Goal: Information Seeking & Learning: Learn about a topic

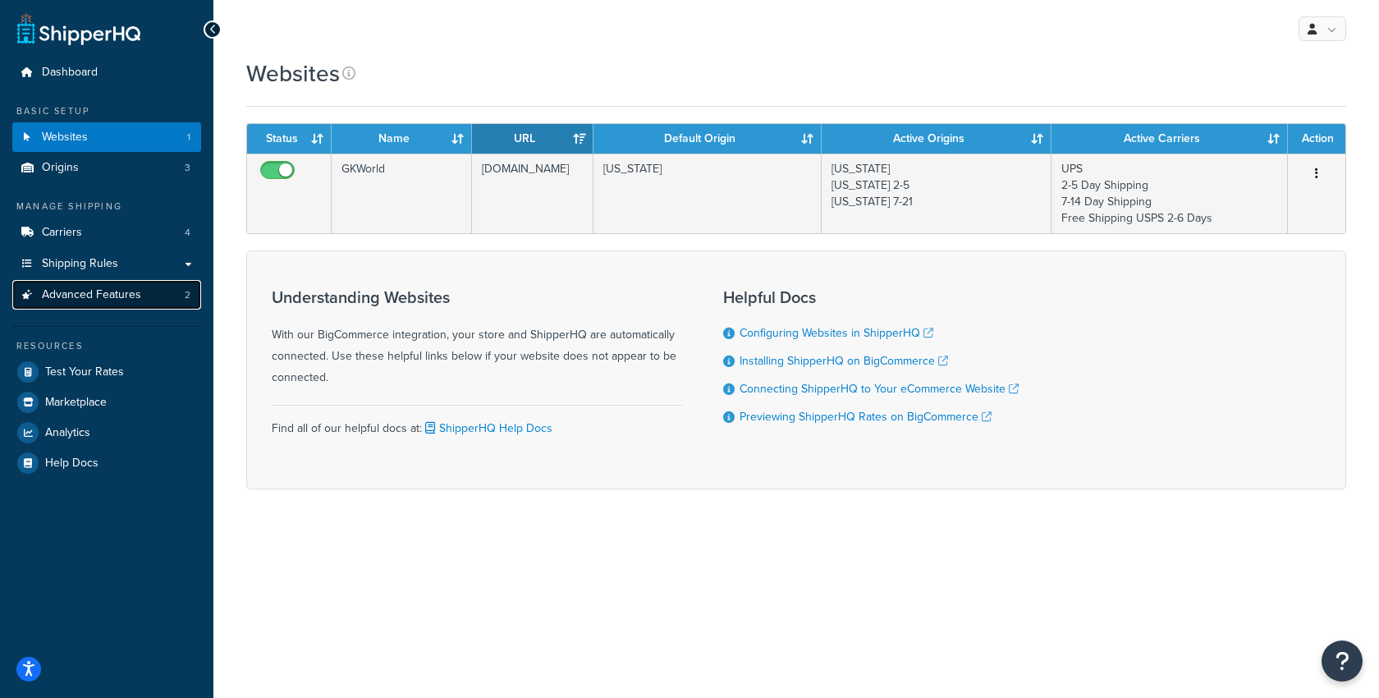
click at [136, 304] on link "Advanced Features 2" at bounding box center [106, 295] width 189 height 30
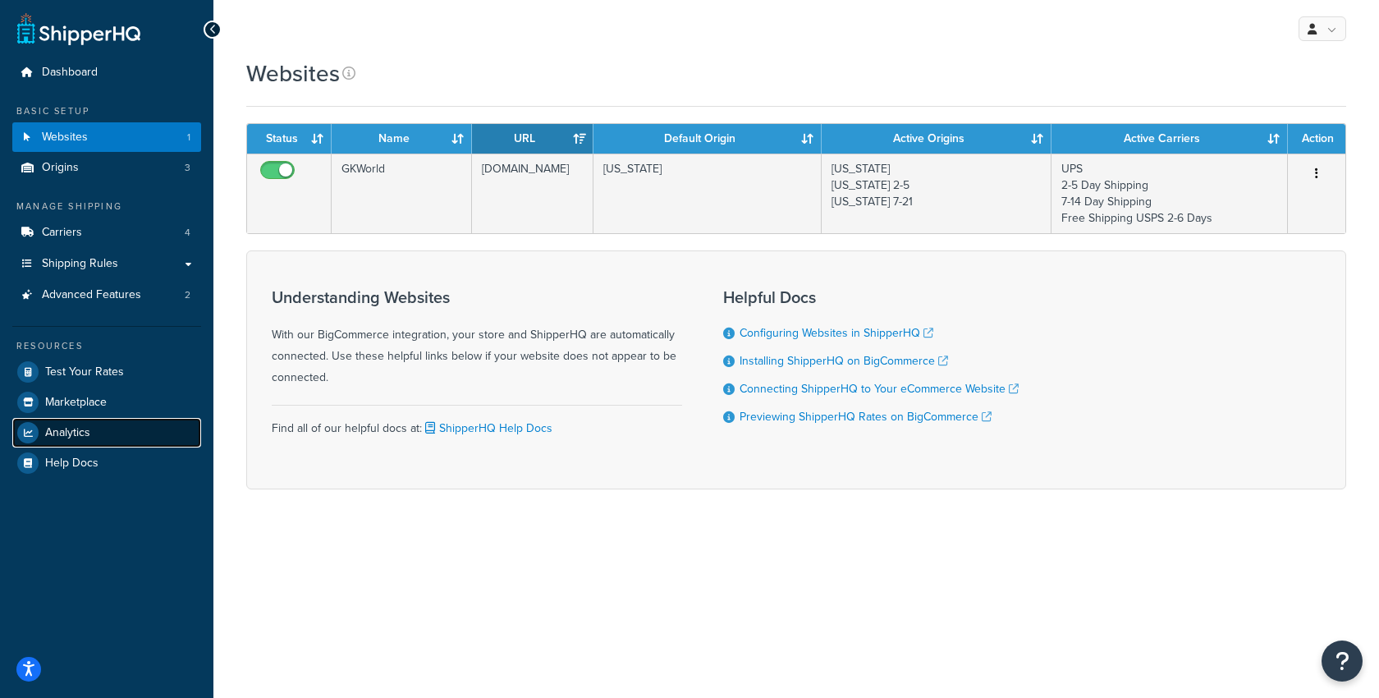
click at [91, 310] on link "Analytics" at bounding box center [106, 433] width 189 height 30
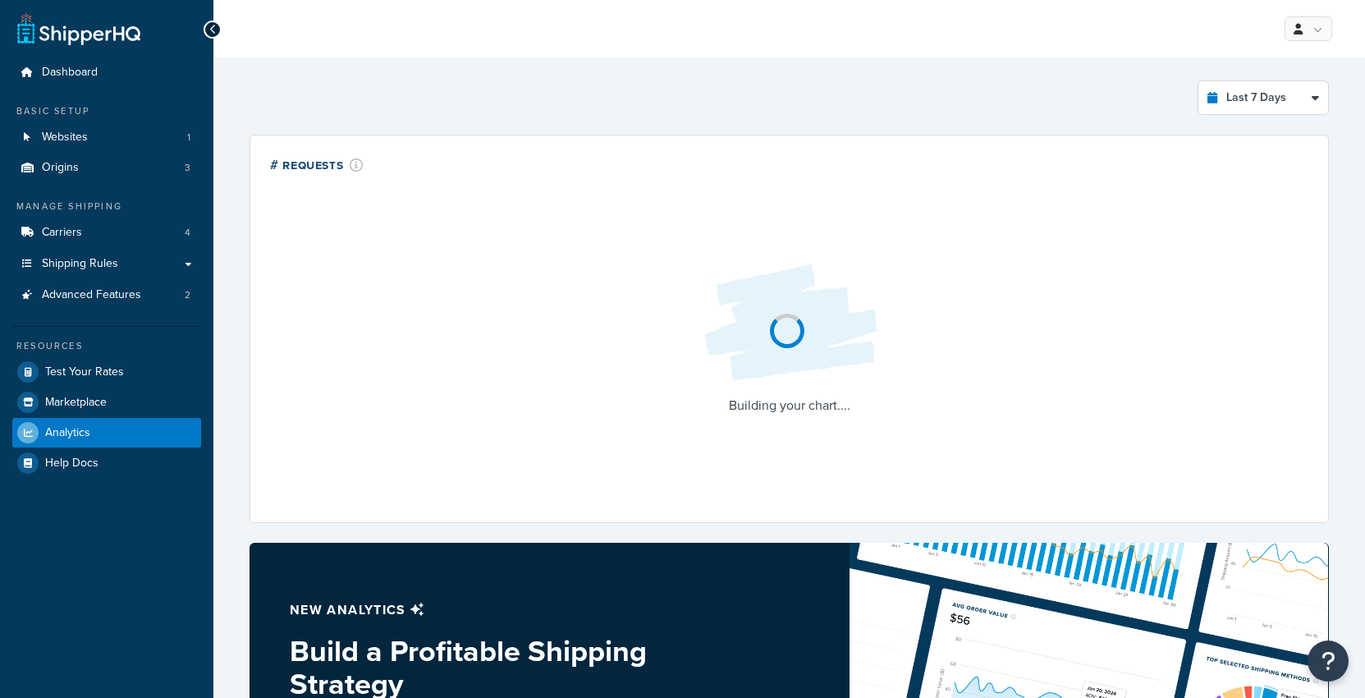
select select "last_7_days"
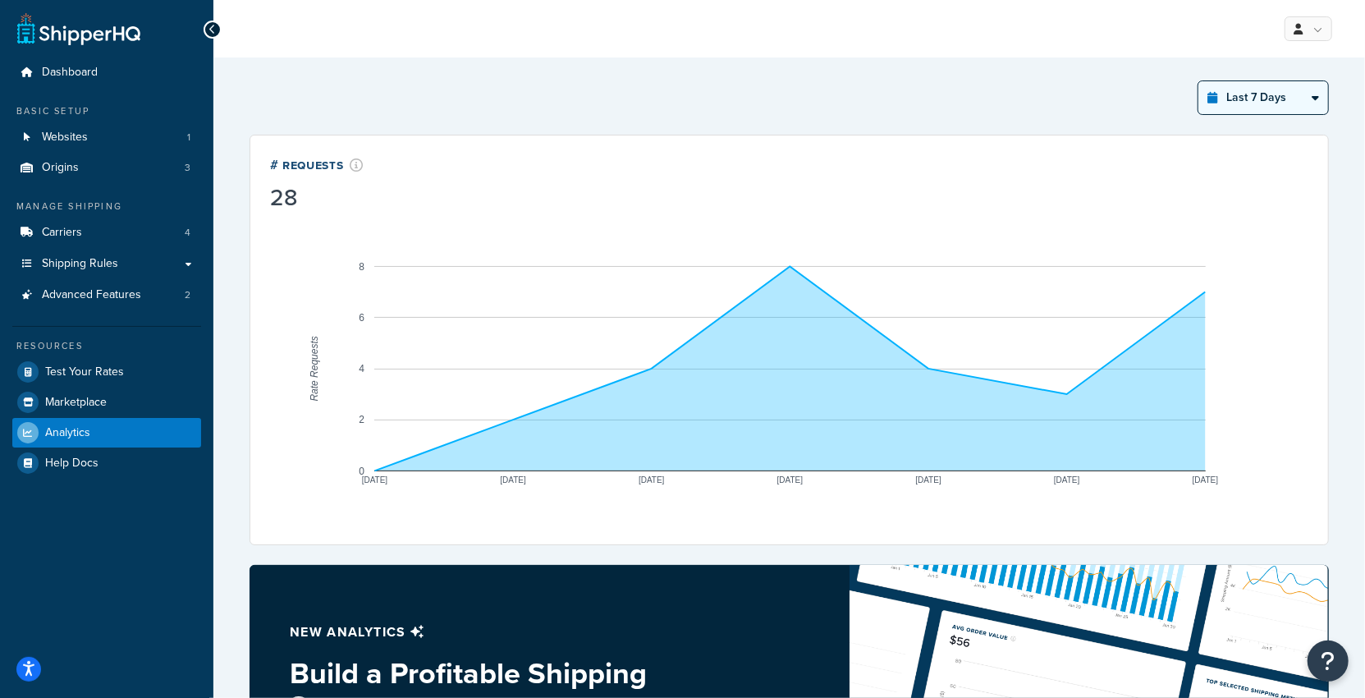
click at [1245, 88] on select "Last 24 Hours Last 7 Days Last 30 Days Last 3 Months Last 6 Months Last 12 Mont…" at bounding box center [1263, 97] width 130 height 33
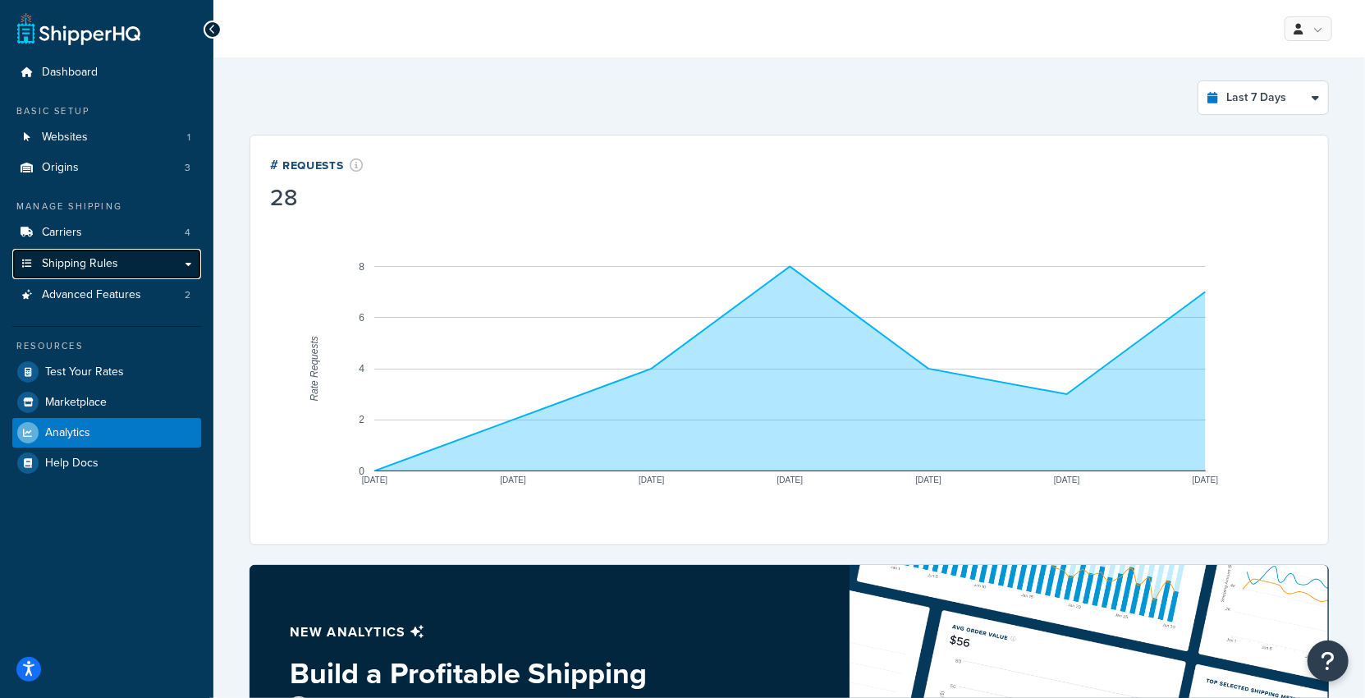
click at [54, 263] on span "Shipping Rules" at bounding box center [80, 264] width 76 height 14
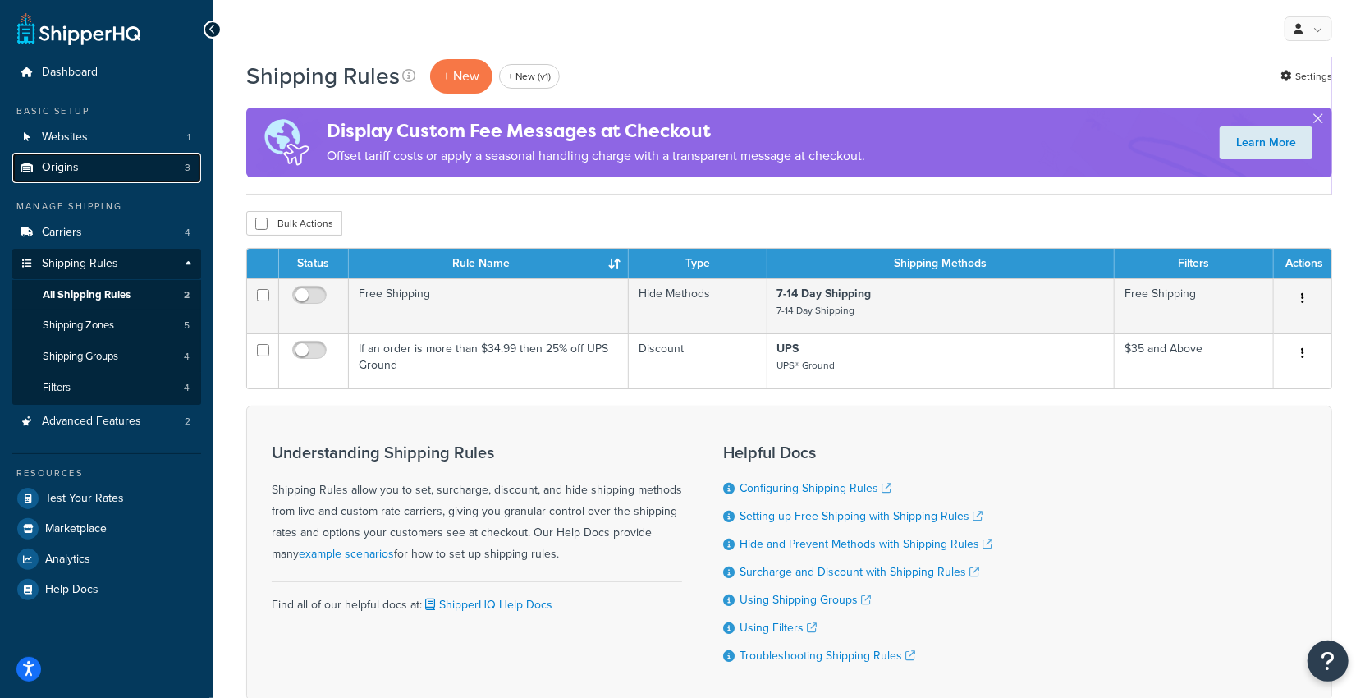
click at [161, 171] on link "Origins 3" at bounding box center [106, 168] width 189 height 30
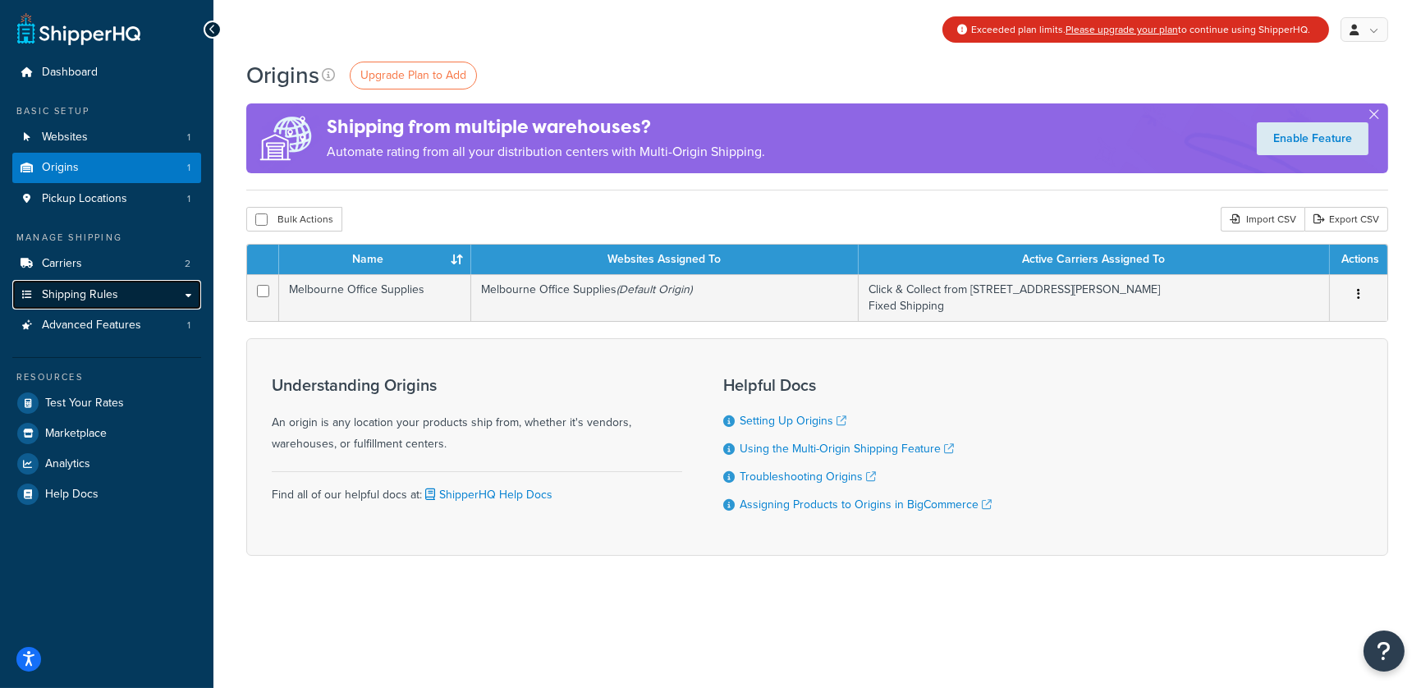
click at [113, 299] on span "Shipping Rules" at bounding box center [80, 295] width 76 height 14
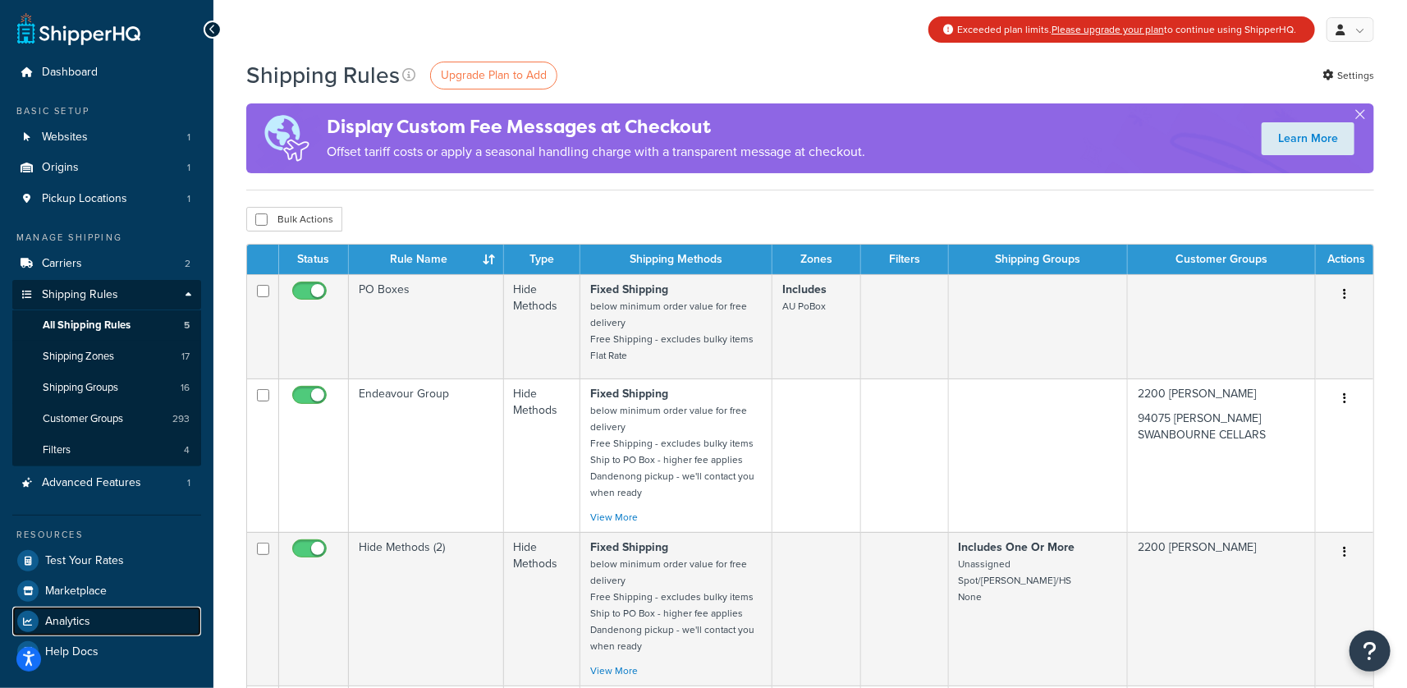
click at [97, 615] on link "Analytics" at bounding box center [106, 621] width 189 height 30
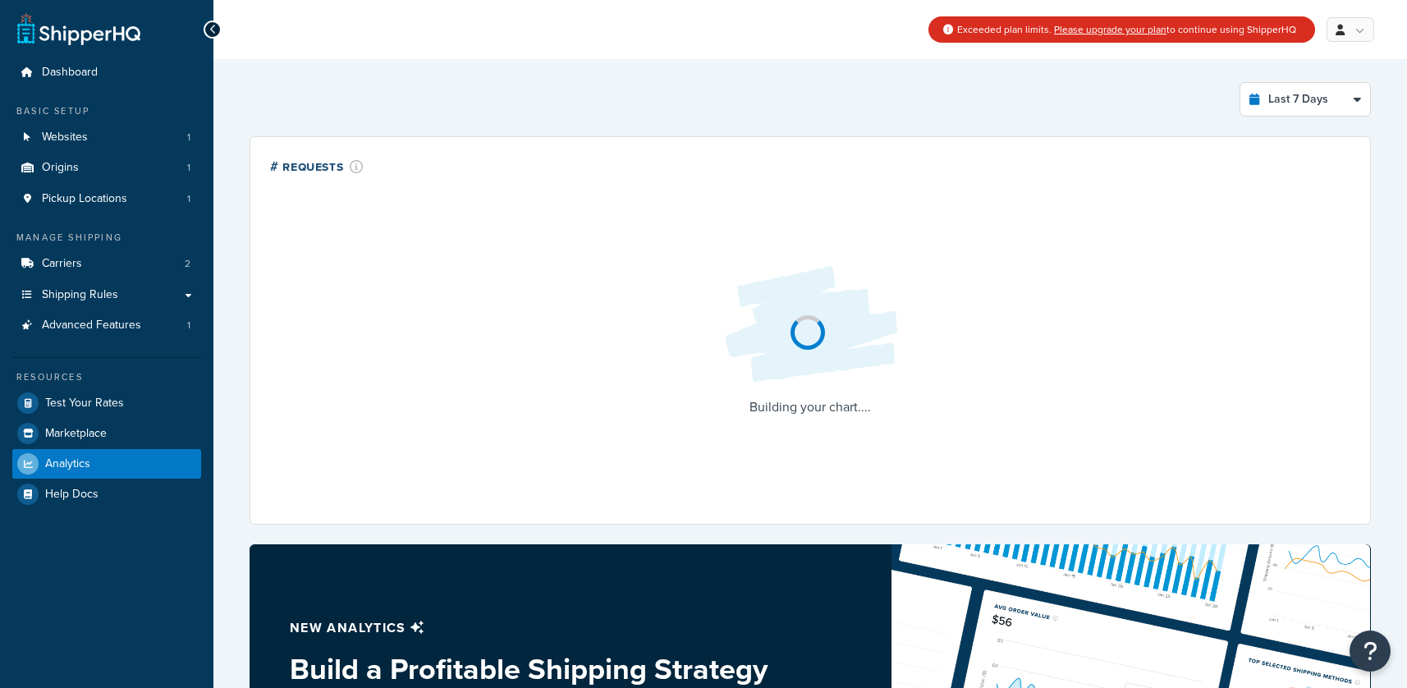
select select "last_7_days"
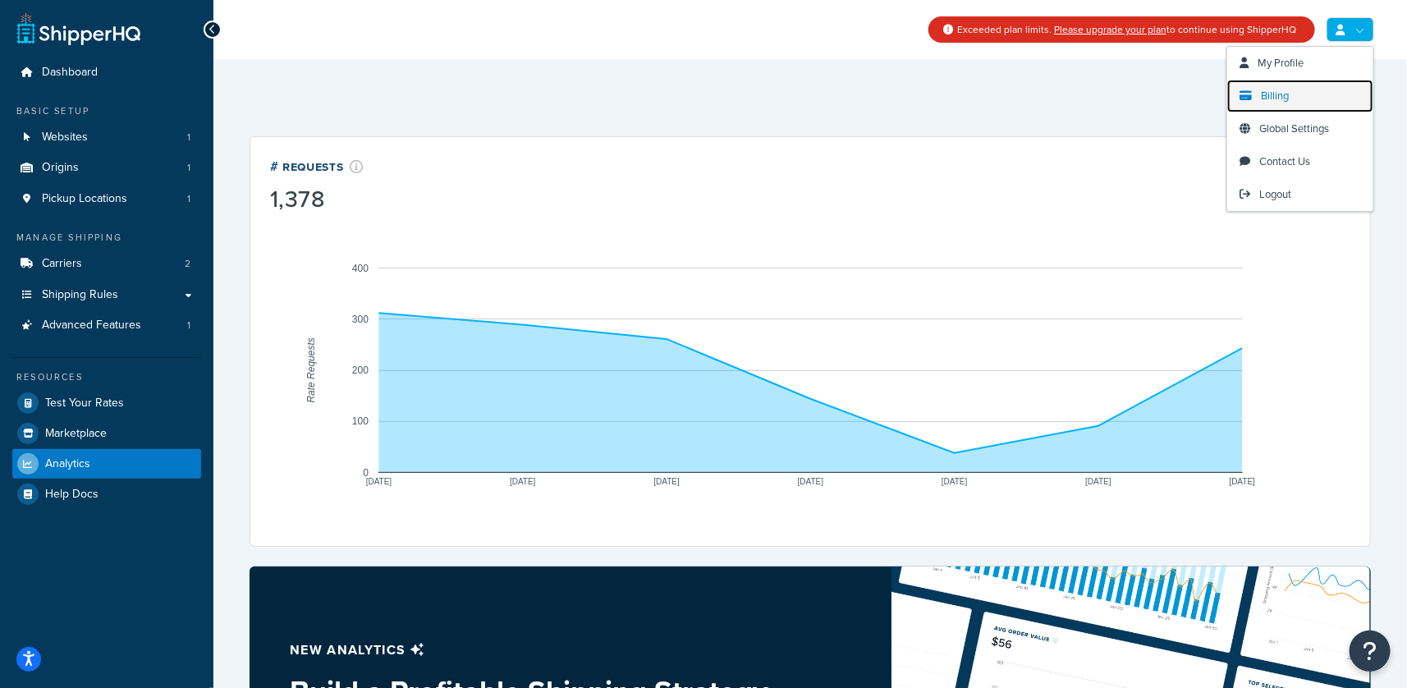
click at [1275, 102] on span "Billing" at bounding box center [1275, 96] width 28 height 16
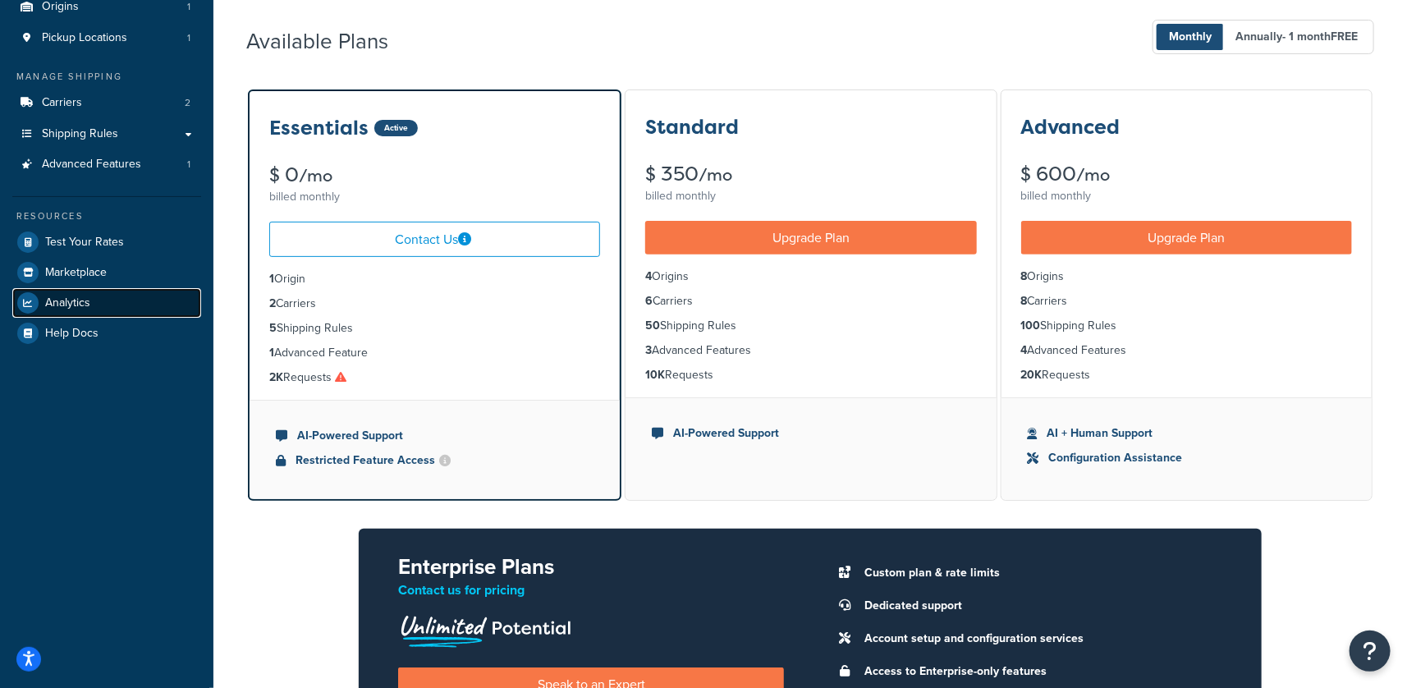
click at [110, 297] on link "Analytics" at bounding box center [106, 303] width 189 height 30
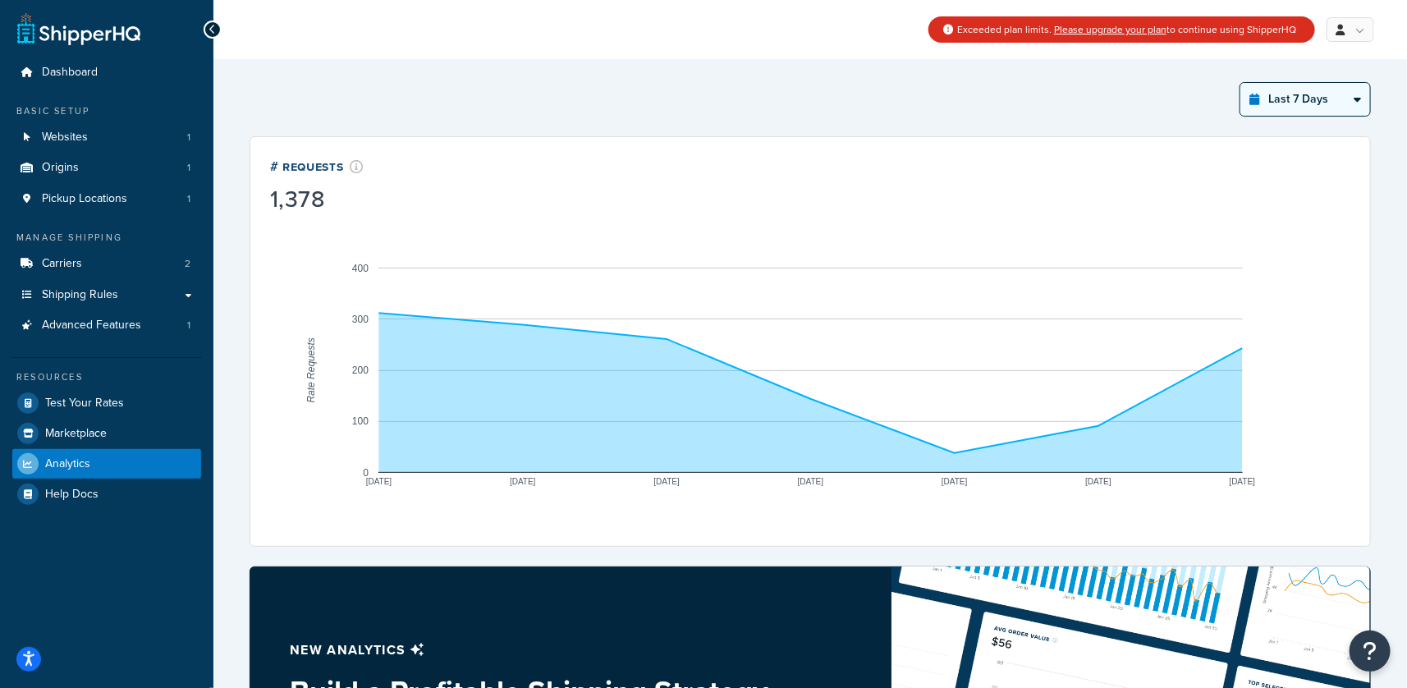
click at [1324, 103] on select "Last 24 Hours Last 7 Days Last 30 Days Last 3 Months Last 6 Months Last 12 Mont…" at bounding box center [1305, 99] width 130 height 33
select select "last_year"
click at [1240, 83] on select "Last 24 Hours Last 7 Days Last 30 Days Last 3 Months Last 6 Months Last 12 Mont…" at bounding box center [1305, 99] width 130 height 33
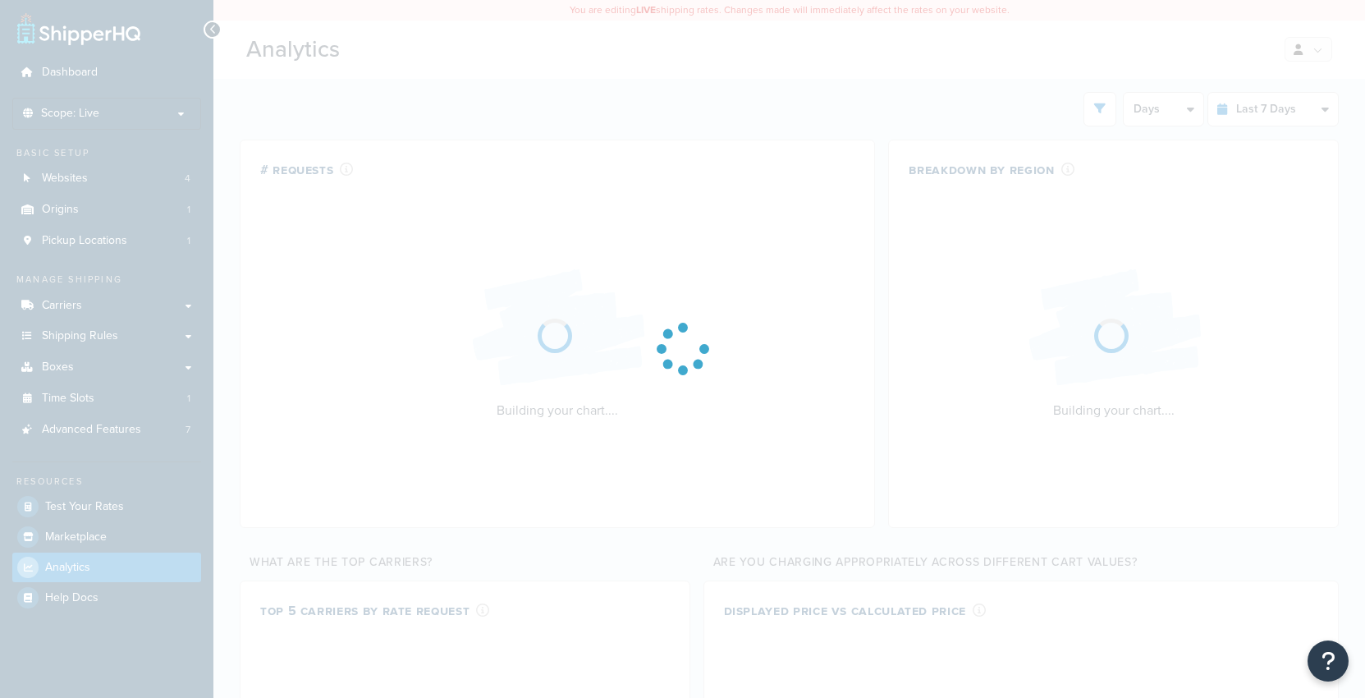
select select "last_7_days"
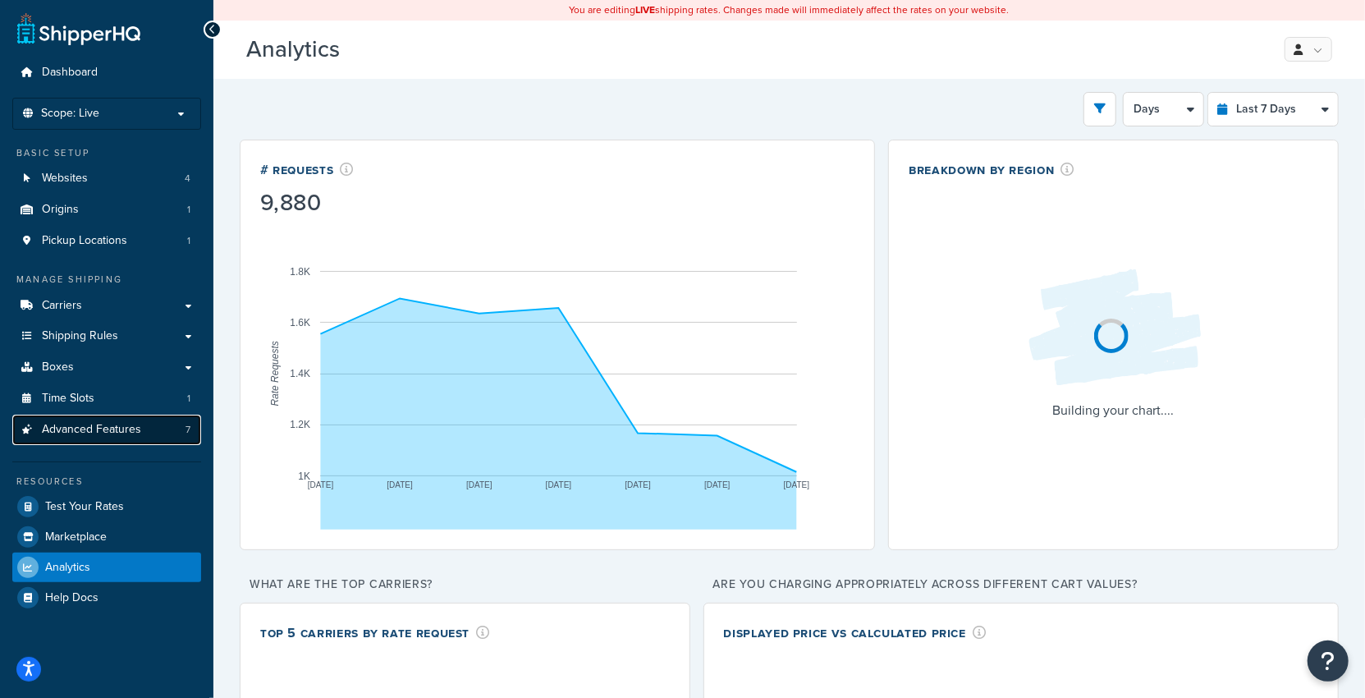
click at [124, 428] on span "Advanced Features" at bounding box center [91, 430] width 99 height 14
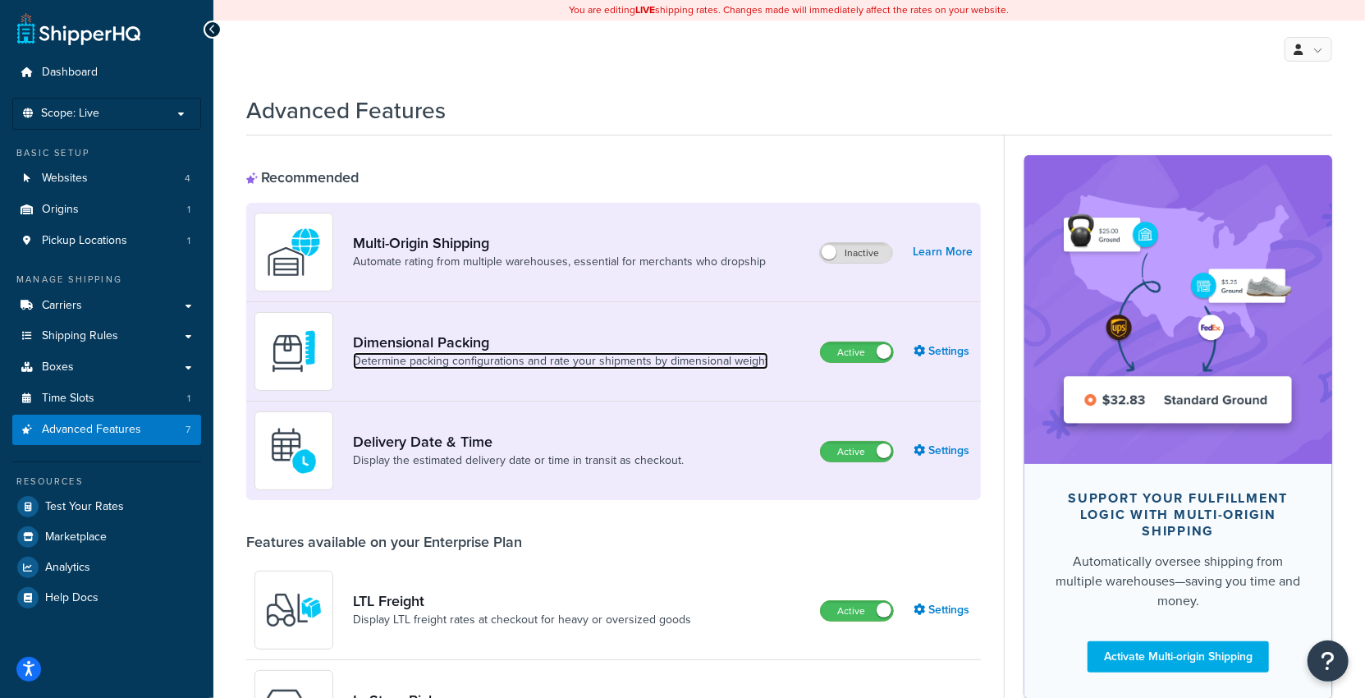
click at [539, 356] on link "Determine packing configurations and rate your shipments by dimensional weight" at bounding box center [560, 361] width 415 height 16
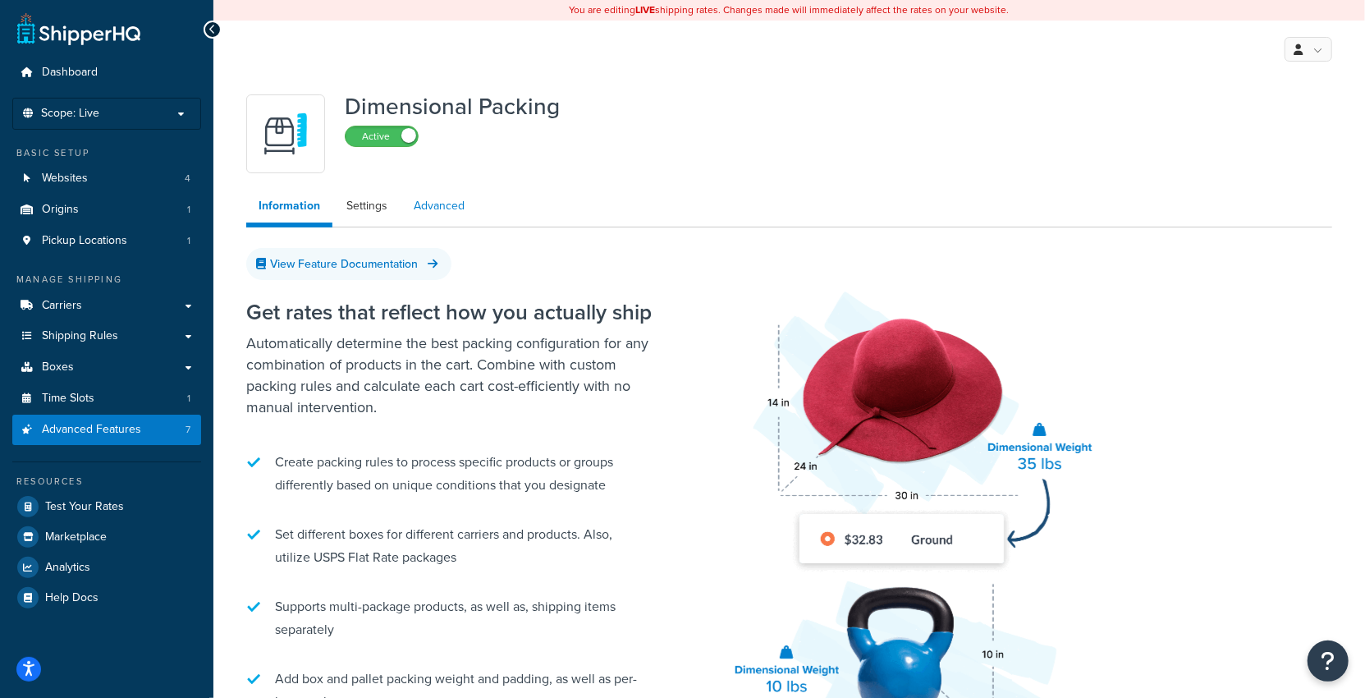
click at [416, 203] on link "Advanced" at bounding box center [438, 206] width 75 height 33
select select "false"
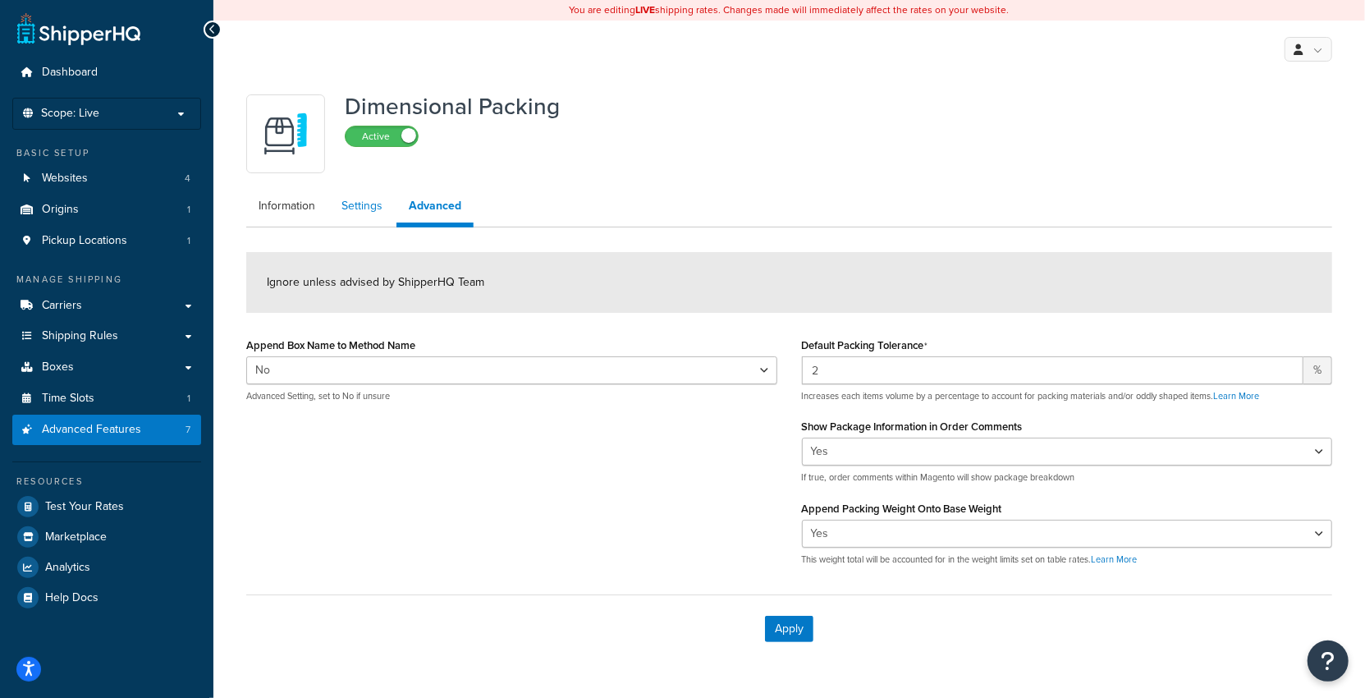
click at [362, 219] on link "Settings" at bounding box center [362, 206] width 66 height 33
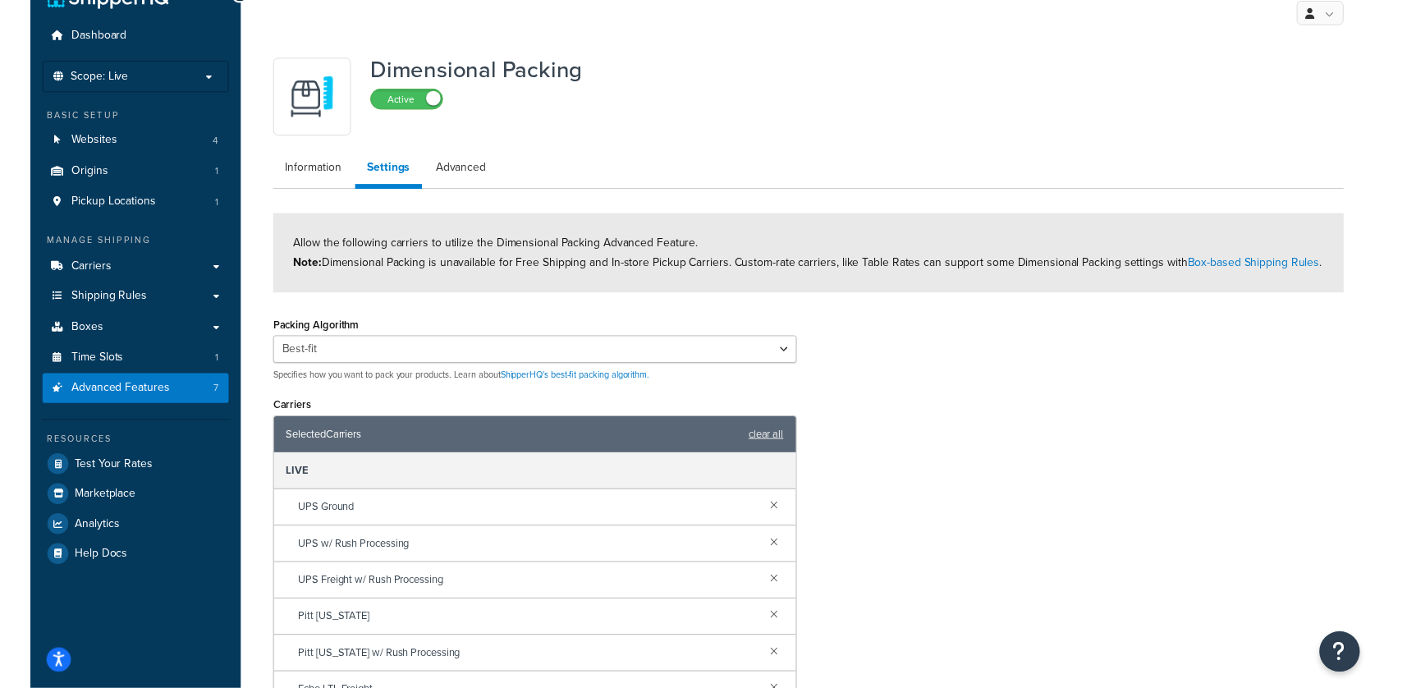
scroll to position [53, 0]
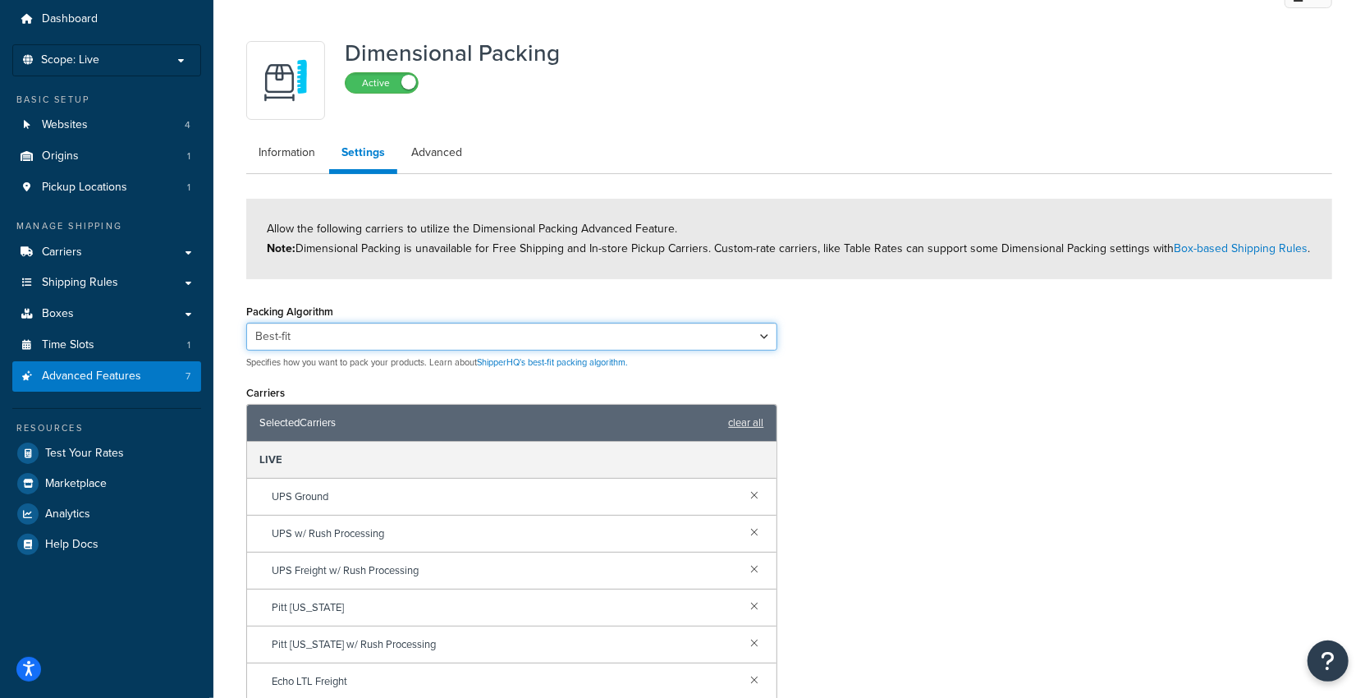
click at [434, 337] on select "Best-fit Best-fit V2 Best-fit Fullest vs Largest" at bounding box center [511, 337] width 531 height 28
click at [246, 323] on select "Best-fit Best-fit V2 Best-fit Fullest vs Largest" at bounding box center [511, 337] width 531 height 28
click at [433, 337] on select "Best-fit Best-fit V2 Best-fit Fullest vs Largest" at bounding box center [511, 337] width 531 height 28
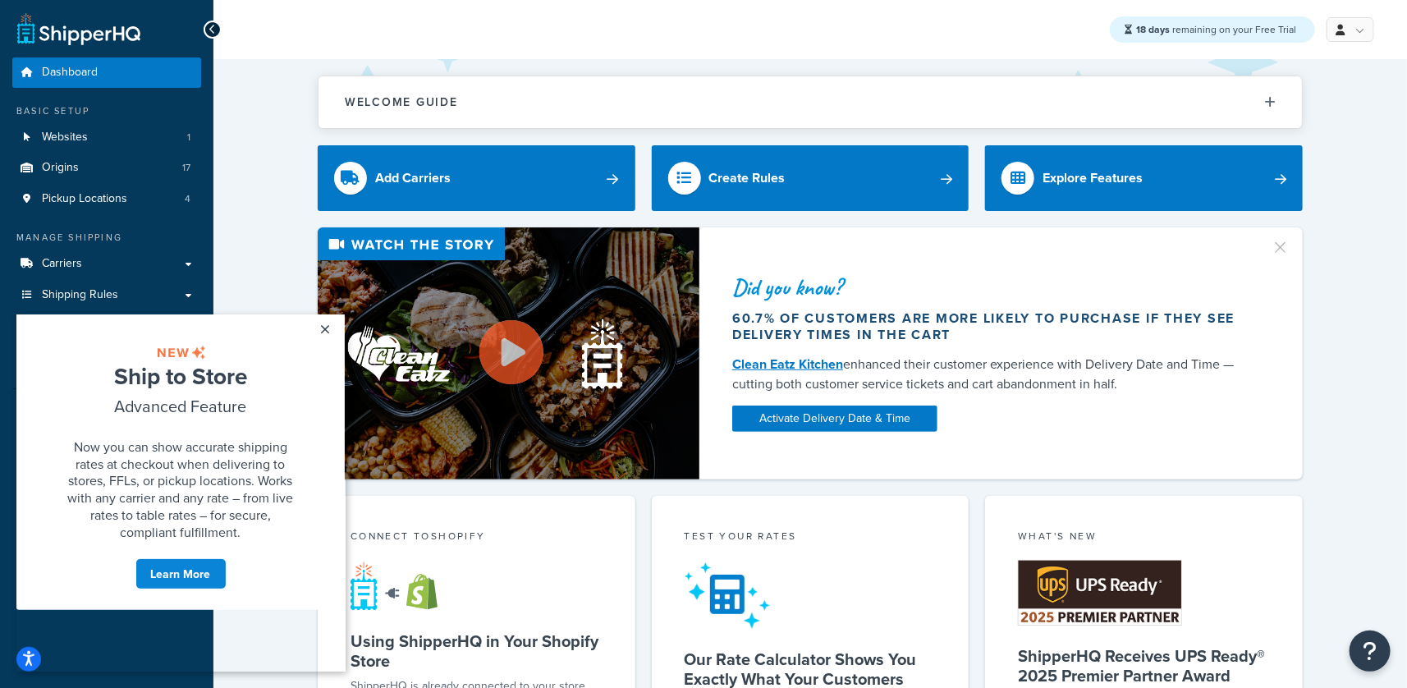
click at [340, 334] on cue "Ship to Store Advanced Feature Now you can show accurate shipping rates at chec…" at bounding box center [180, 460] width 328 height 295
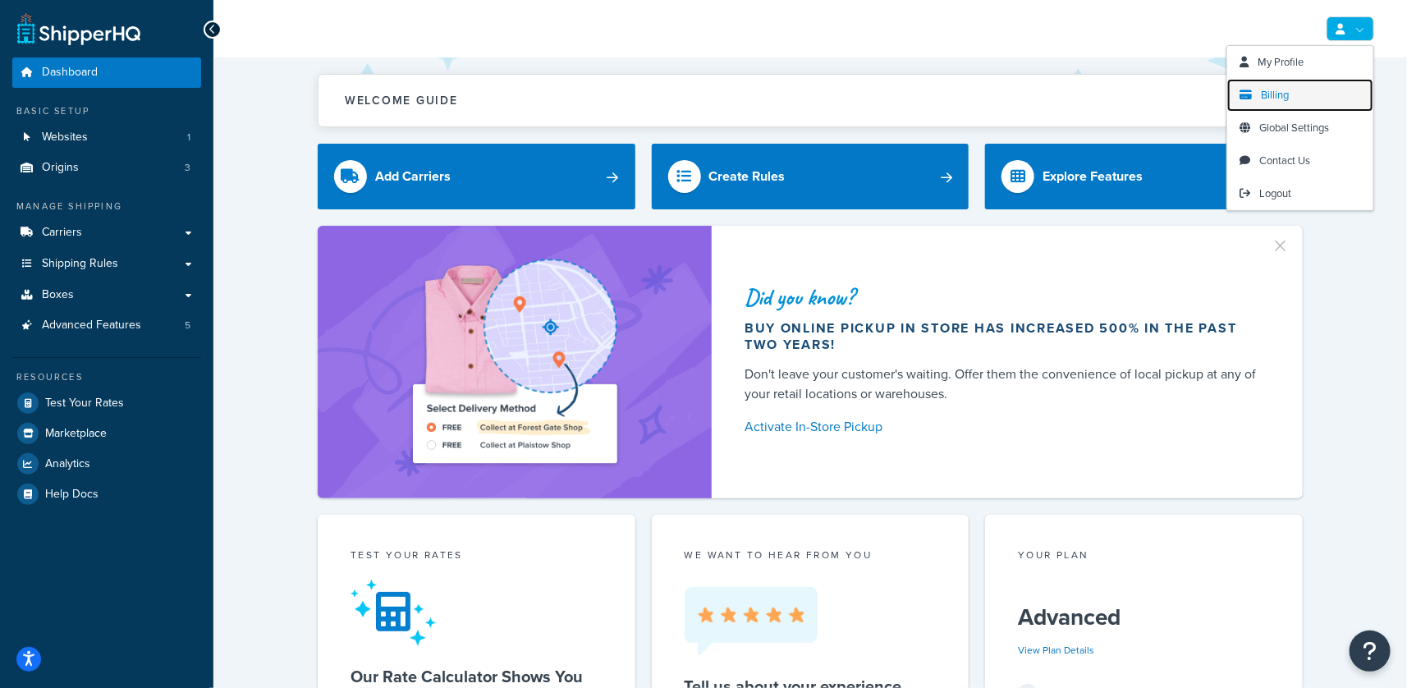
click at [1292, 91] on link "Billing" at bounding box center [1300, 95] width 146 height 33
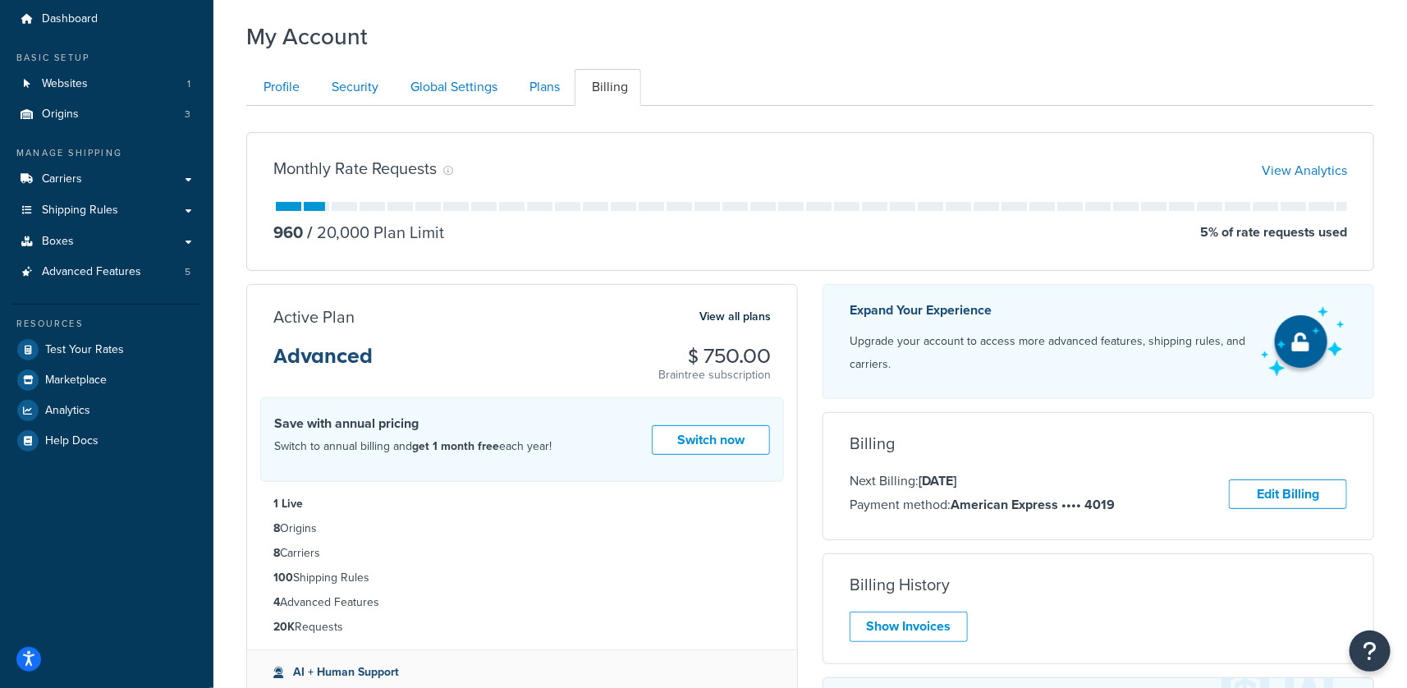
scroll to position [64, 0]
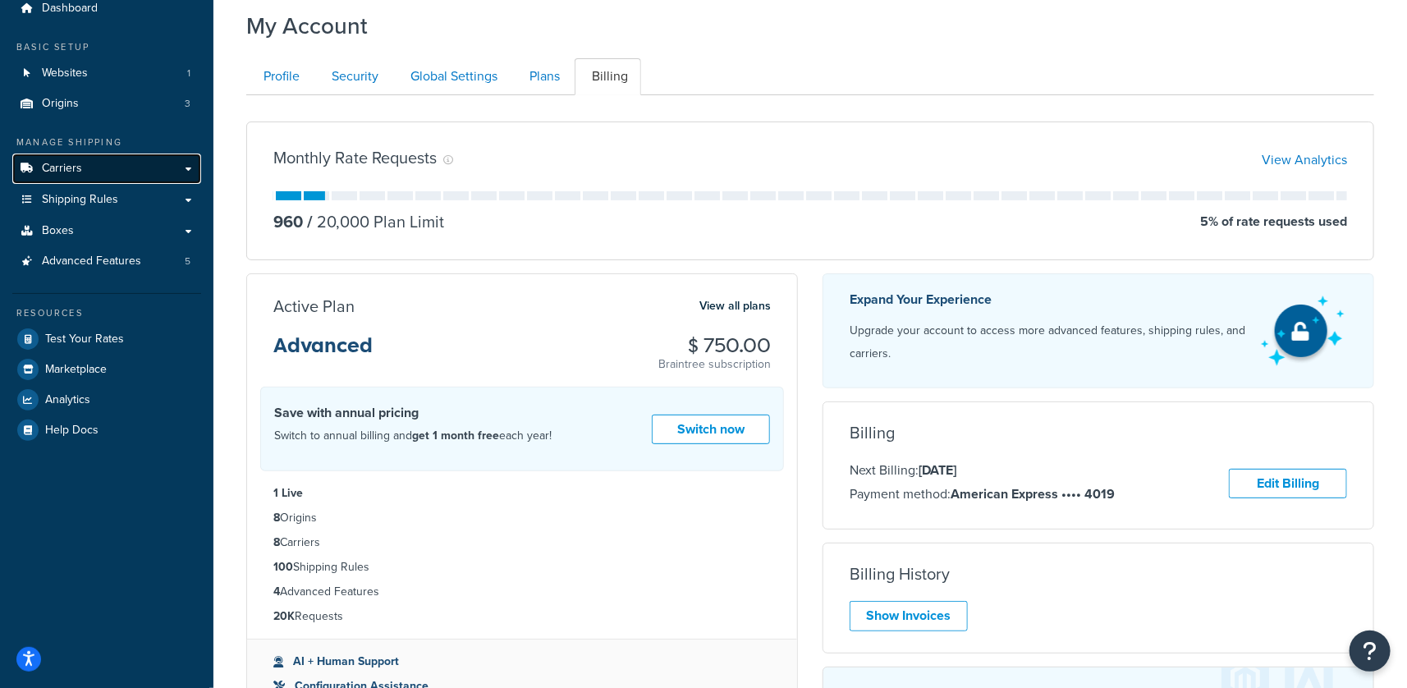
click at [63, 170] on span "Carriers" at bounding box center [62, 169] width 40 height 14
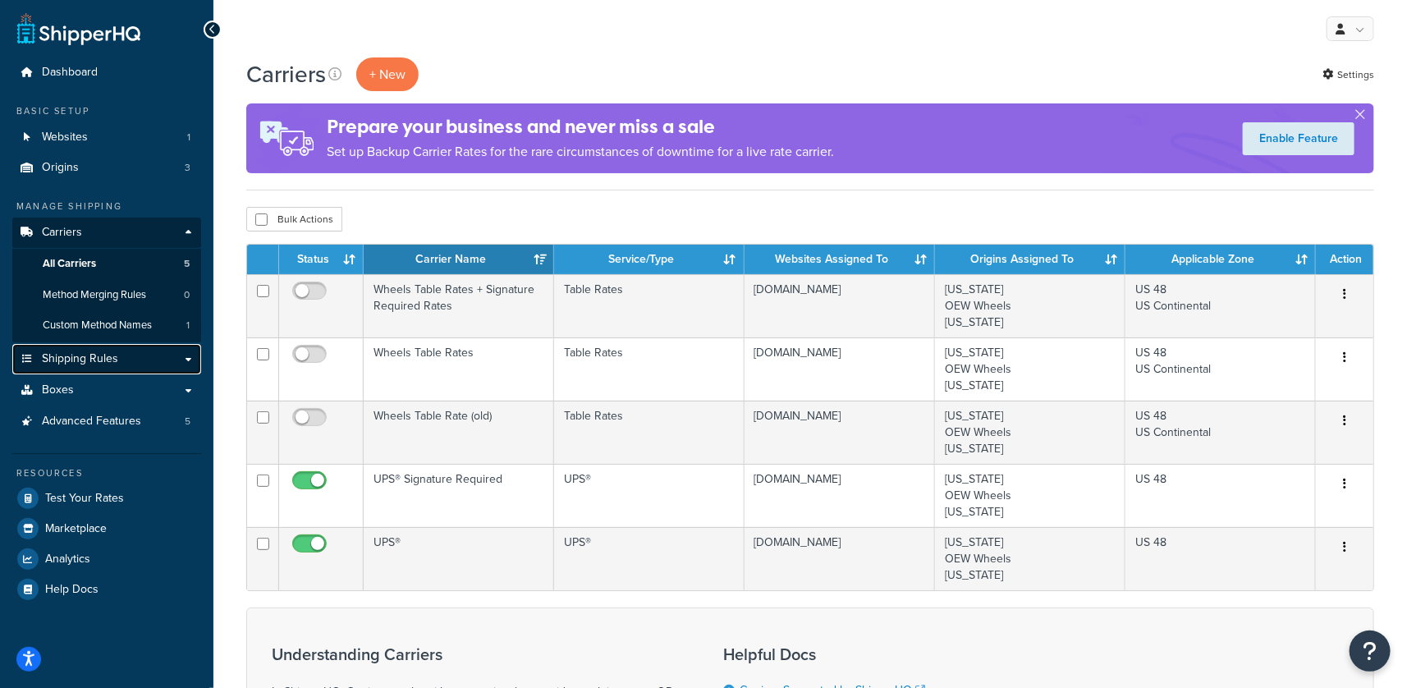
click at [106, 356] on span "Shipping Rules" at bounding box center [80, 359] width 76 height 14
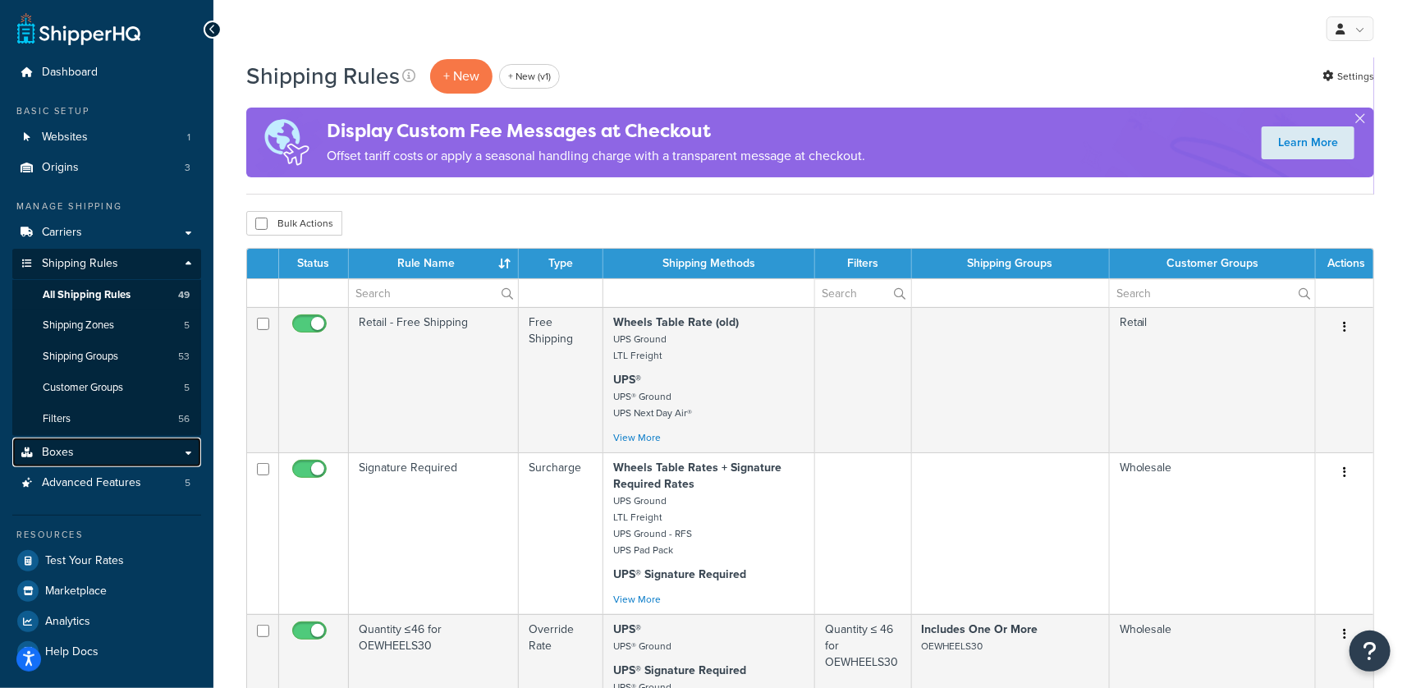
click at [80, 457] on link "Boxes" at bounding box center [106, 452] width 189 height 30
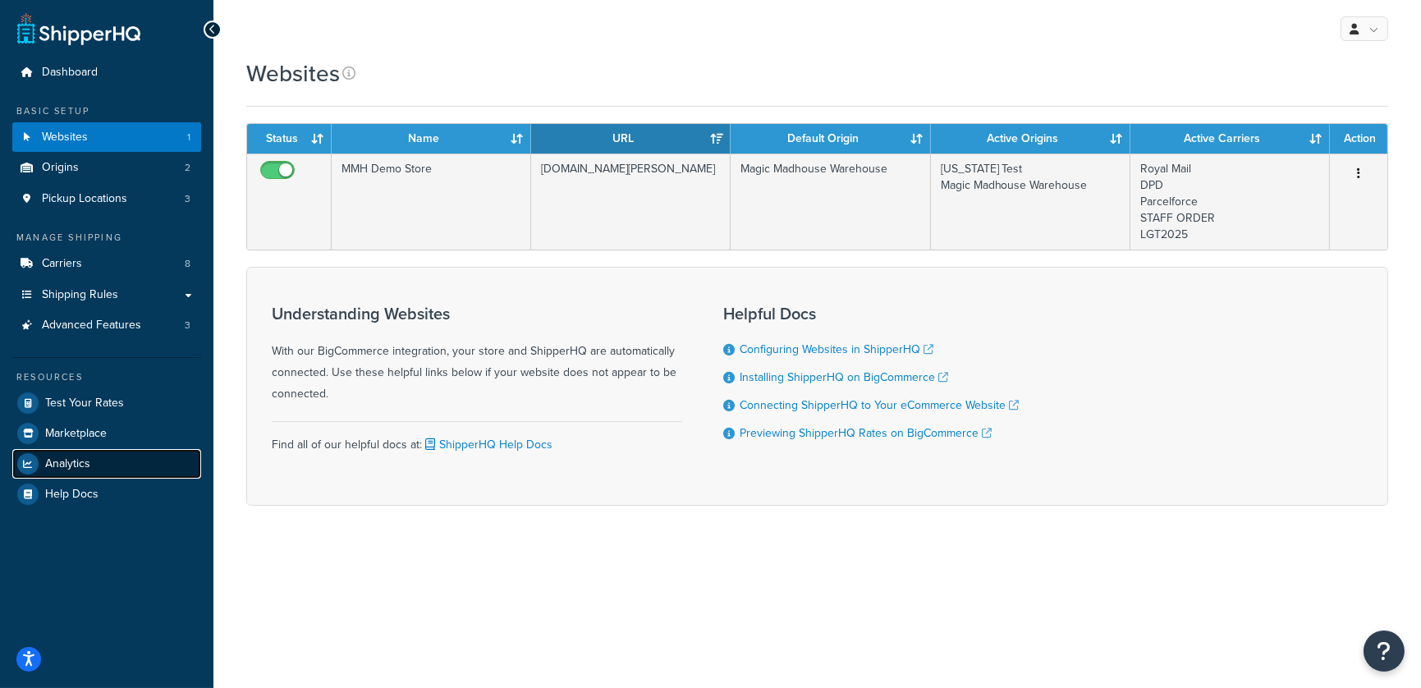
click at [89, 456] on link "Analytics" at bounding box center [106, 464] width 189 height 30
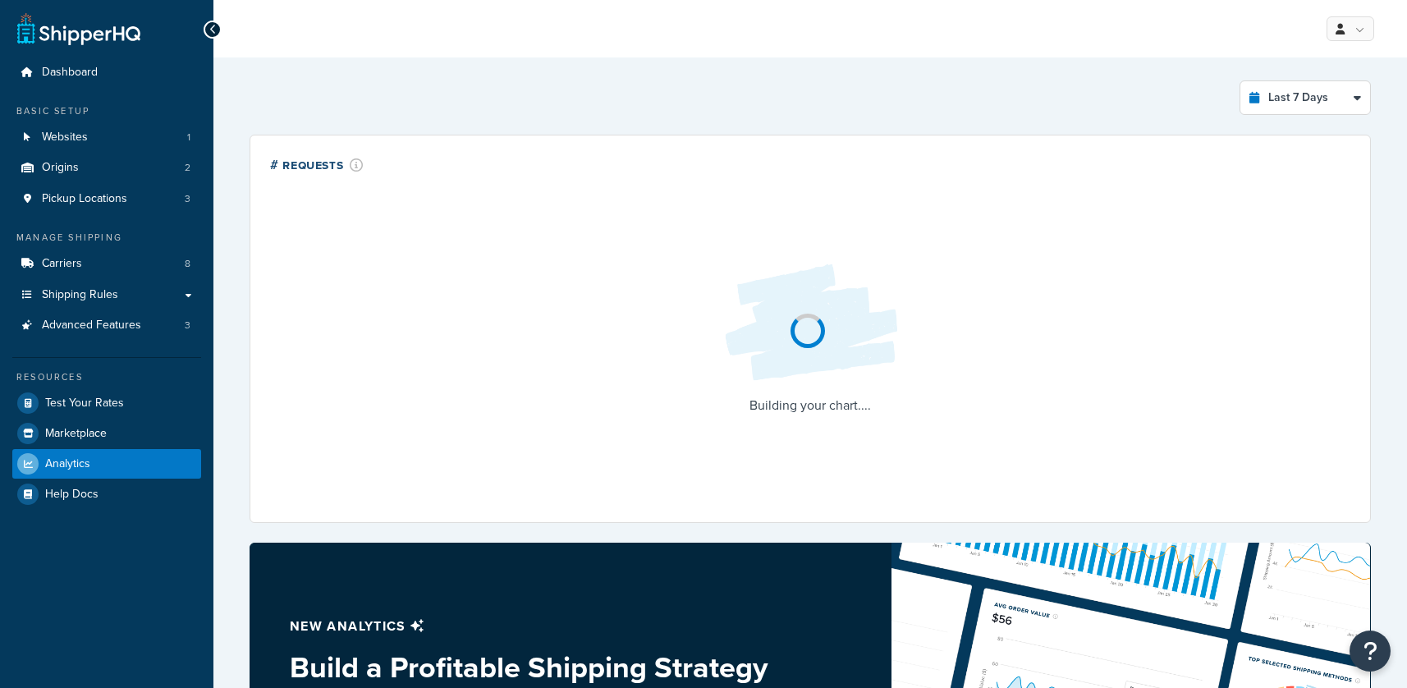
select select "last_7_days"
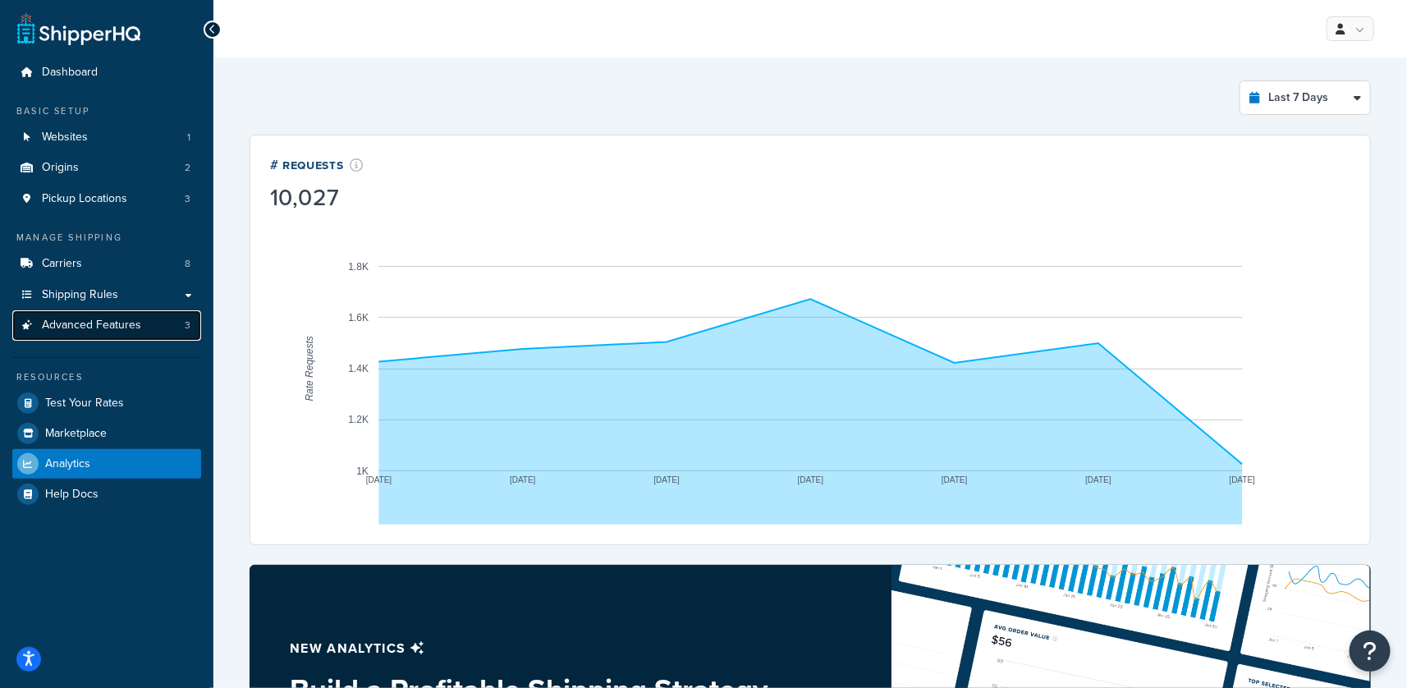
click at [103, 332] on span "Advanced Features" at bounding box center [91, 325] width 99 height 14
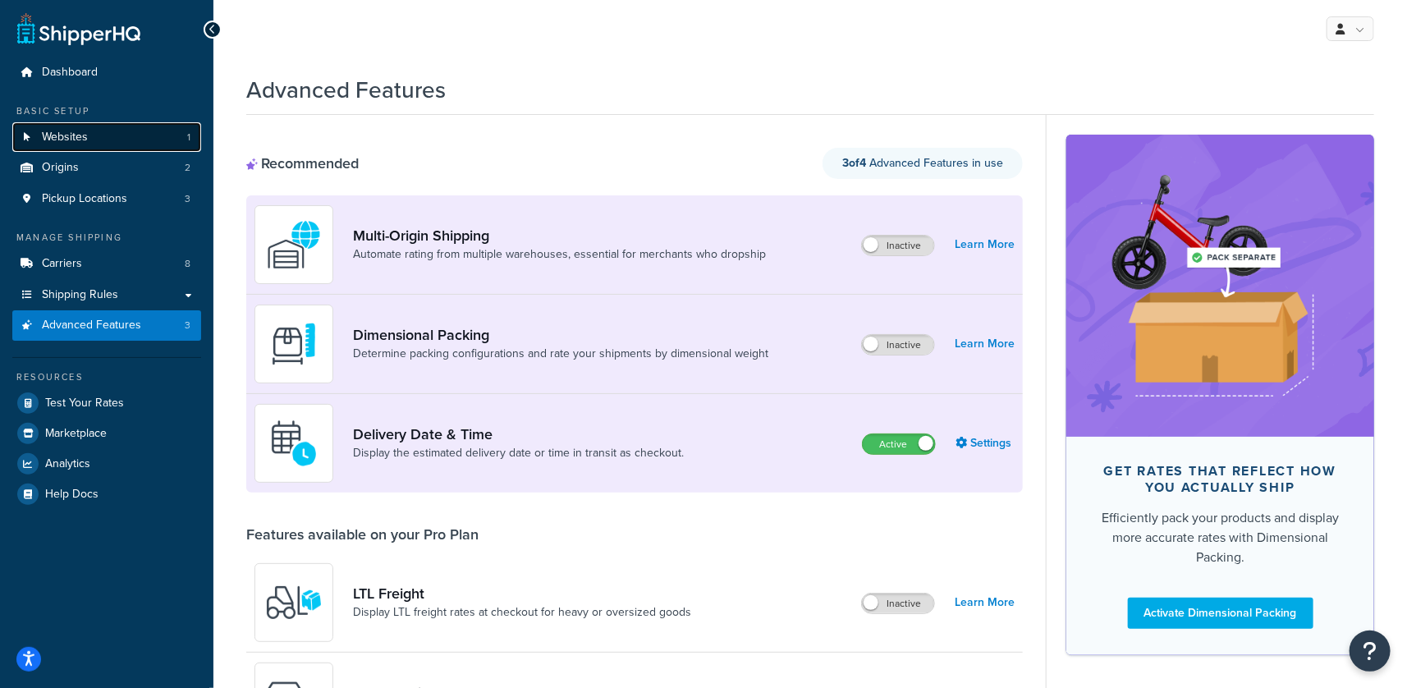
click at [83, 138] on span "Websites" at bounding box center [65, 137] width 46 height 14
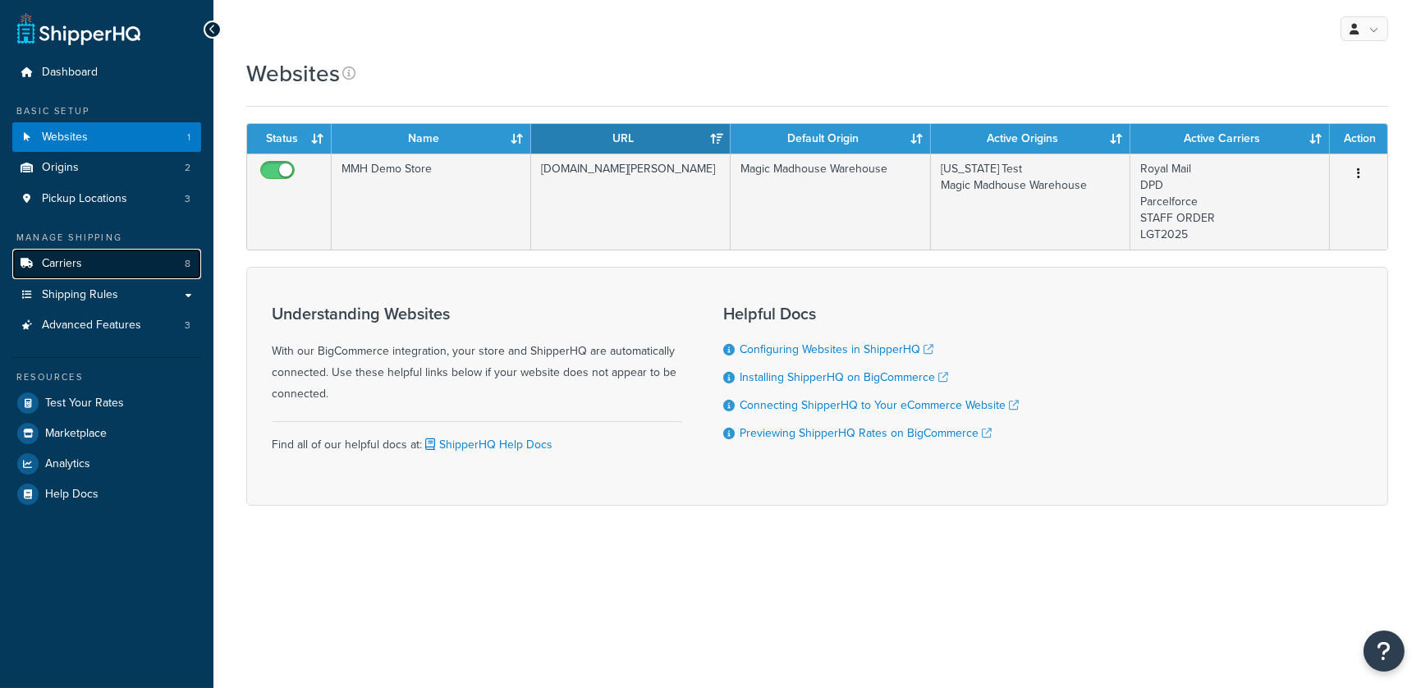
click at [82, 264] on link "Carriers 8" at bounding box center [106, 264] width 189 height 30
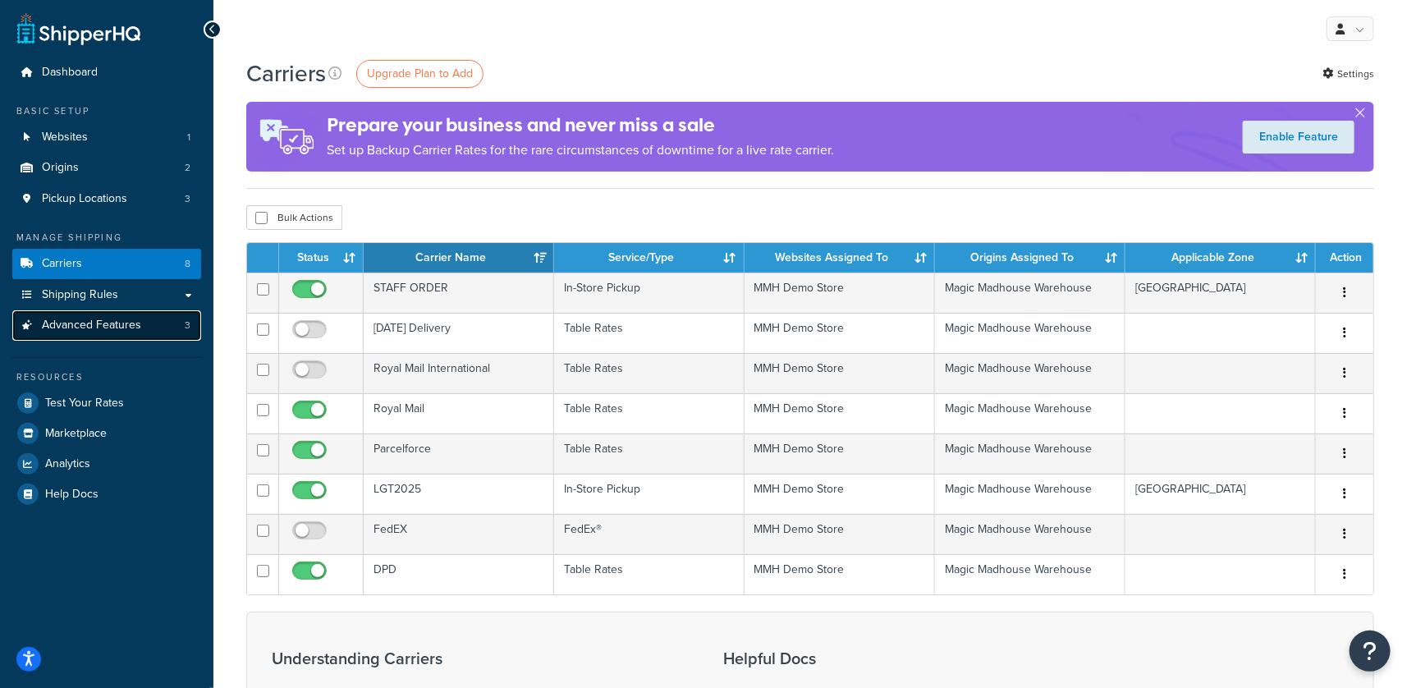
click at [157, 331] on link "Advanced Features 3" at bounding box center [106, 325] width 189 height 30
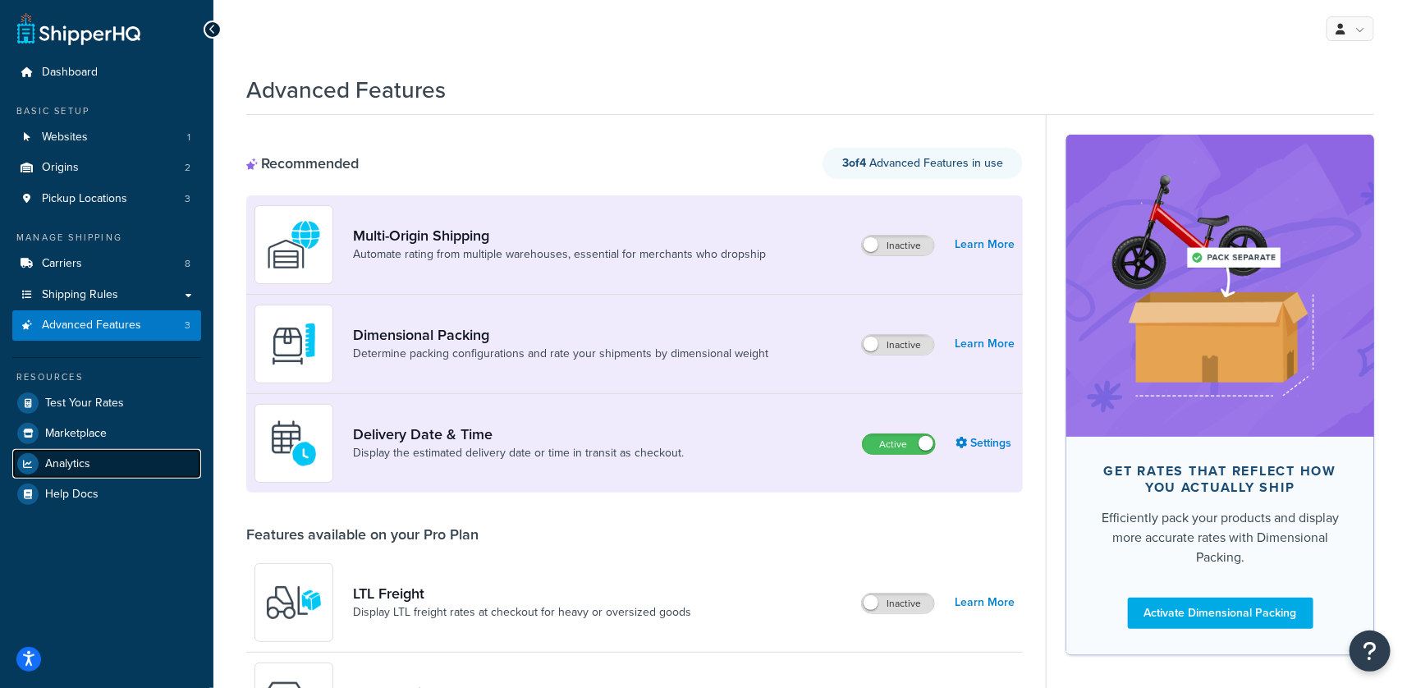
click at [67, 457] on span "Analytics" at bounding box center [67, 464] width 45 height 14
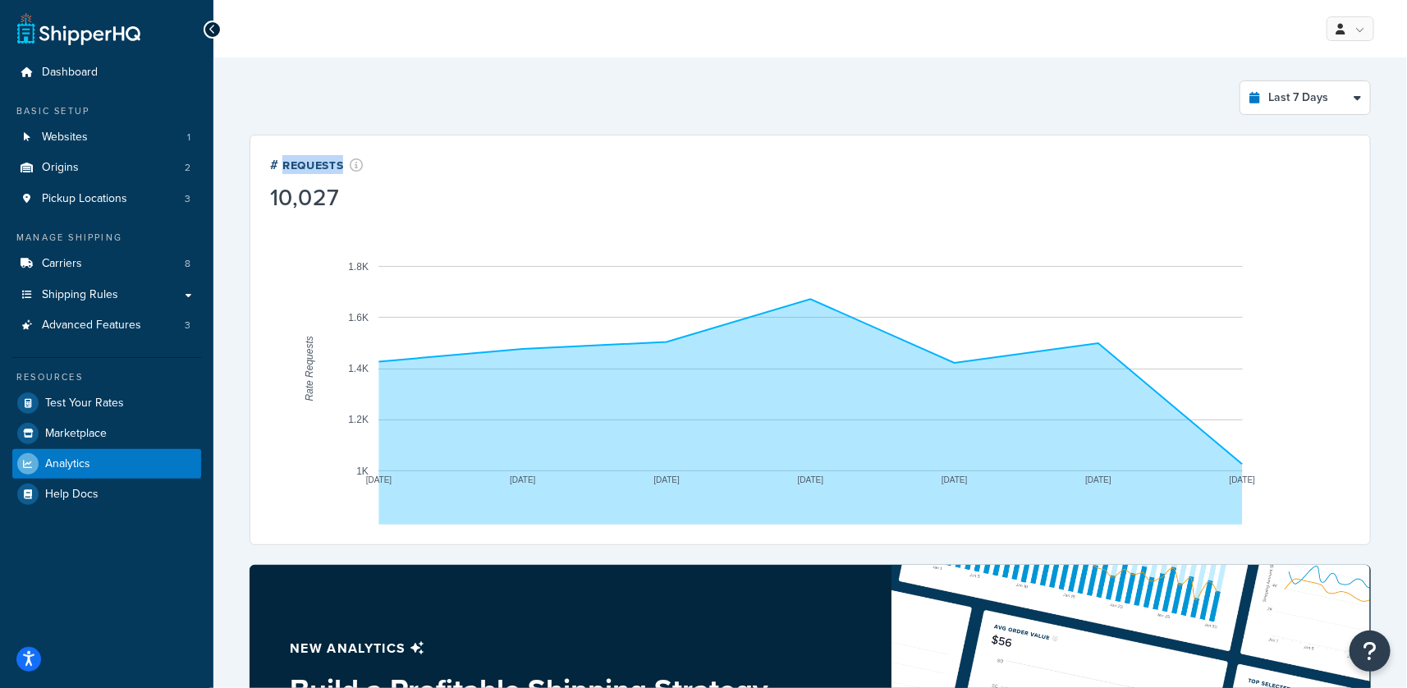
drag, startPoint x: 369, startPoint y: 160, endPoint x: 285, endPoint y: 168, distance: 84.9
click at [280, 167] on div "# Requests 10,027" at bounding box center [810, 183] width 1080 height 57
drag, startPoint x: 885, startPoint y: 486, endPoint x: 1189, endPoint y: 497, distance: 303.9
click at [1183, 498] on rect "A chart." at bounding box center [810, 369] width 1080 height 312
drag, startPoint x: 1282, startPoint y: 484, endPoint x: 346, endPoint y: 474, distance: 935.6
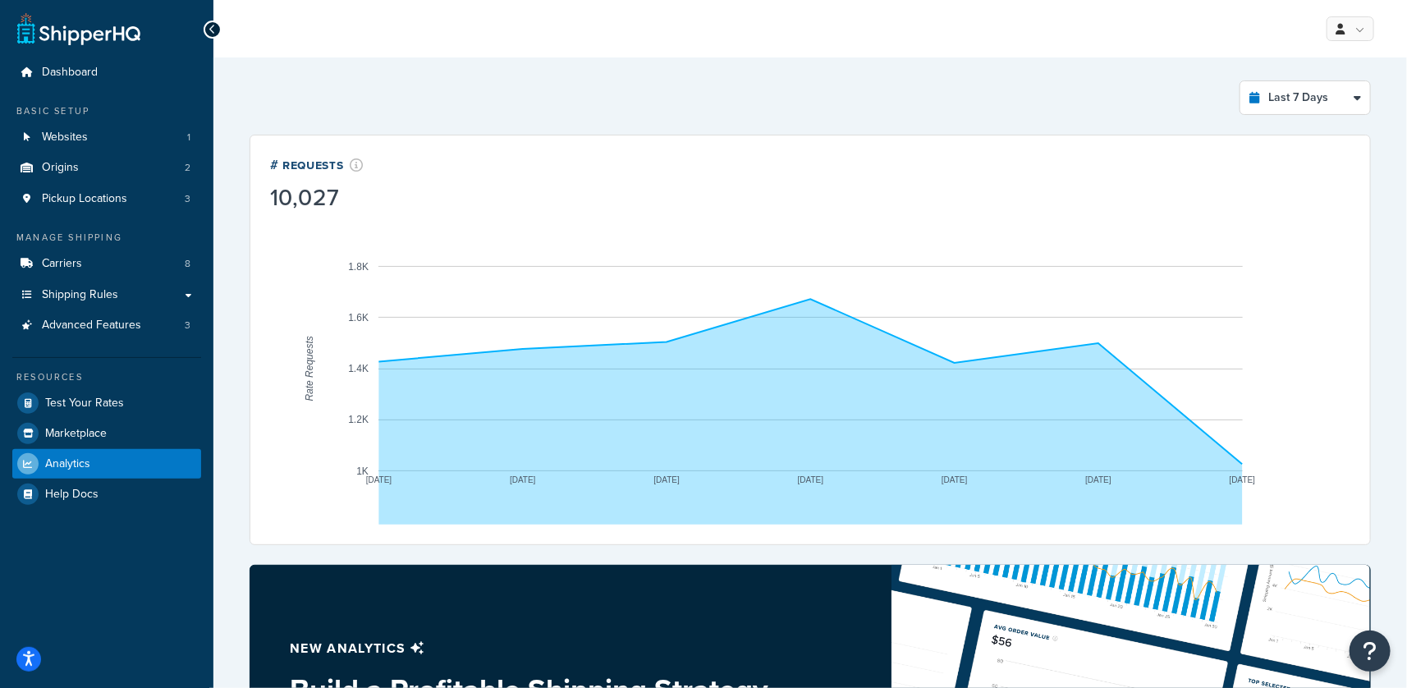
click at [346, 474] on rect "A chart." at bounding box center [810, 369] width 1080 height 312
drag, startPoint x: 281, startPoint y: 163, endPoint x: 1242, endPoint y: 483, distance: 1012.9
click at [1256, 482] on div "# Requests 10,027 Sep 9 Sep 10 Sep 11 Sep 12 Sep 13 Sep 14 Sep 15 1K 1.2K 1.4K …" at bounding box center [809, 340] width 1121 height 410
click at [1338, 93] on select "Last 24 Hours Last 7 Days Last 30 Days Last 3 Months Last 6 Months Last 12 Mont…" at bounding box center [1305, 97] width 130 height 33
click at [1240, 81] on select "Last 24 Hours Last 7 Days Last 30 Days Last 3 Months Last 6 Months Last 12 Mont…" at bounding box center [1305, 97] width 130 height 33
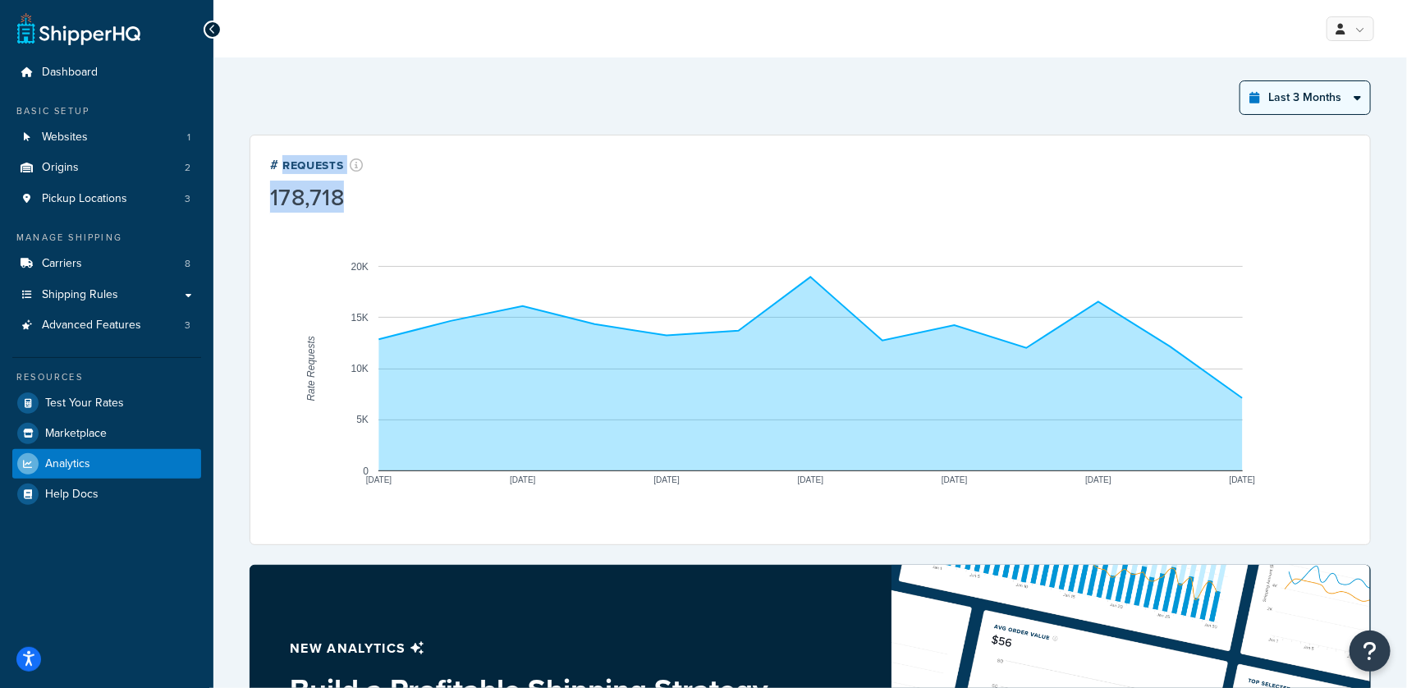
click at [1283, 93] on select "Last 24 Hours Last 7 Days Last 30 Days Last 3 Months Last 6 Months Last 12 Mont…" at bounding box center [1305, 97] width 130 height 33
select select "last_year"
click at [1240, 81] on select "Last 24 Hours Last 7 Days Last 30 Days Last 3 Months Last 6 Months Last 12 Mont…" at bounding box center [1305, 97] width 130 height 33
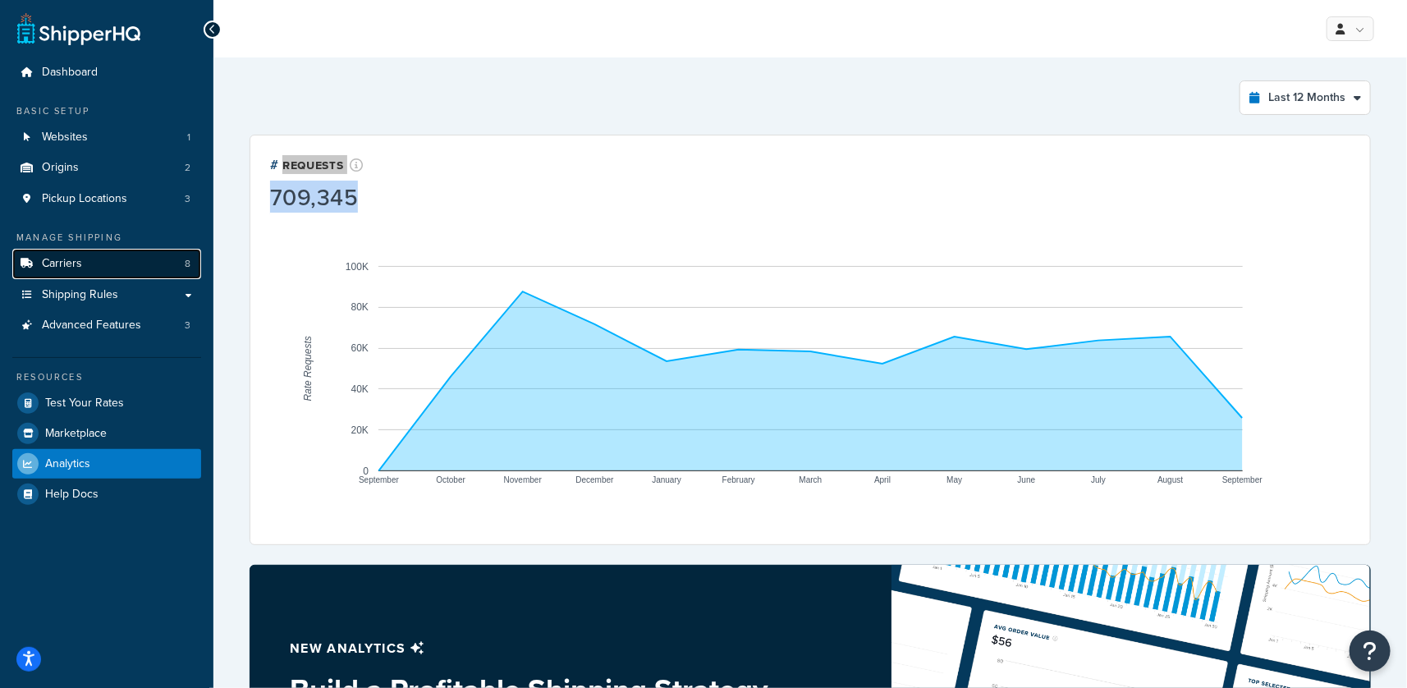
click at [68, 262] on span "Carriers" at bounding box center [62, 264] width 40 height 14
click at [68, 261] on span "Carriers" at bounding box center [62, 264] width 40 height 14
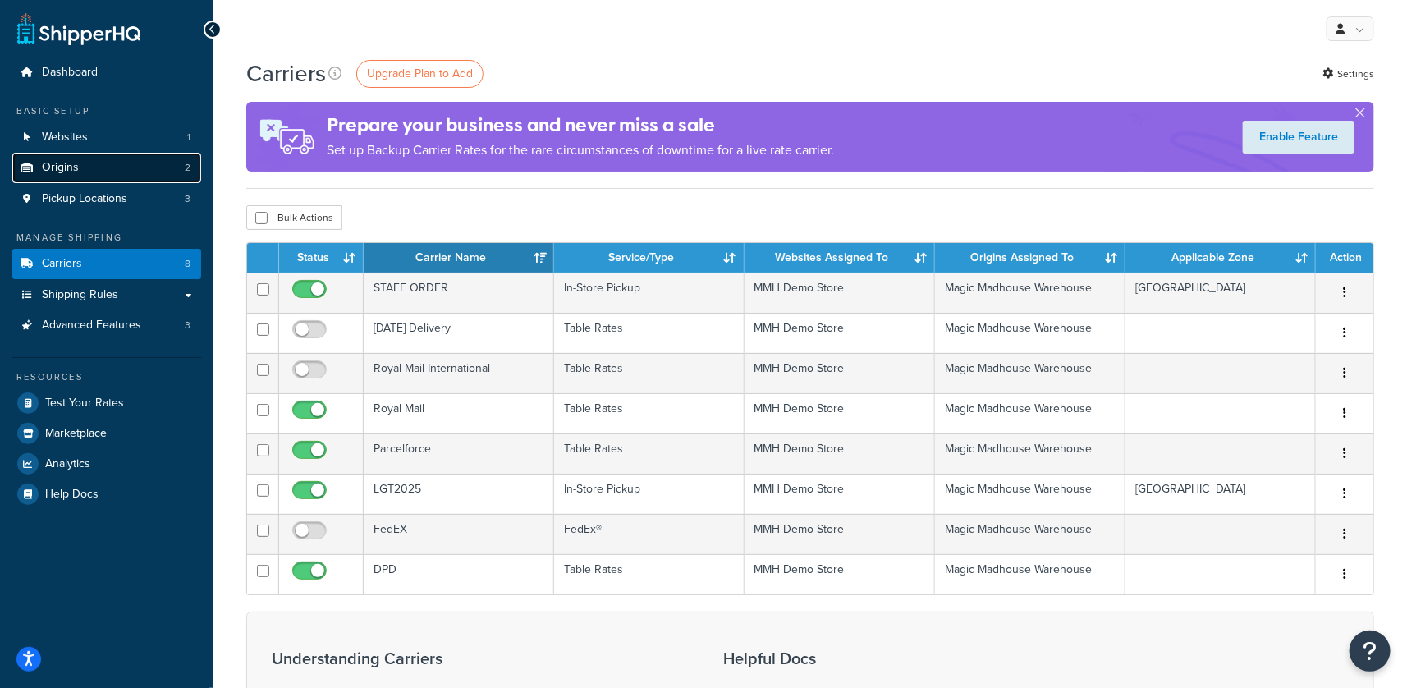
click at [59, 163] on span "Origins" at bounding box center [60, 168] width 37 height 14
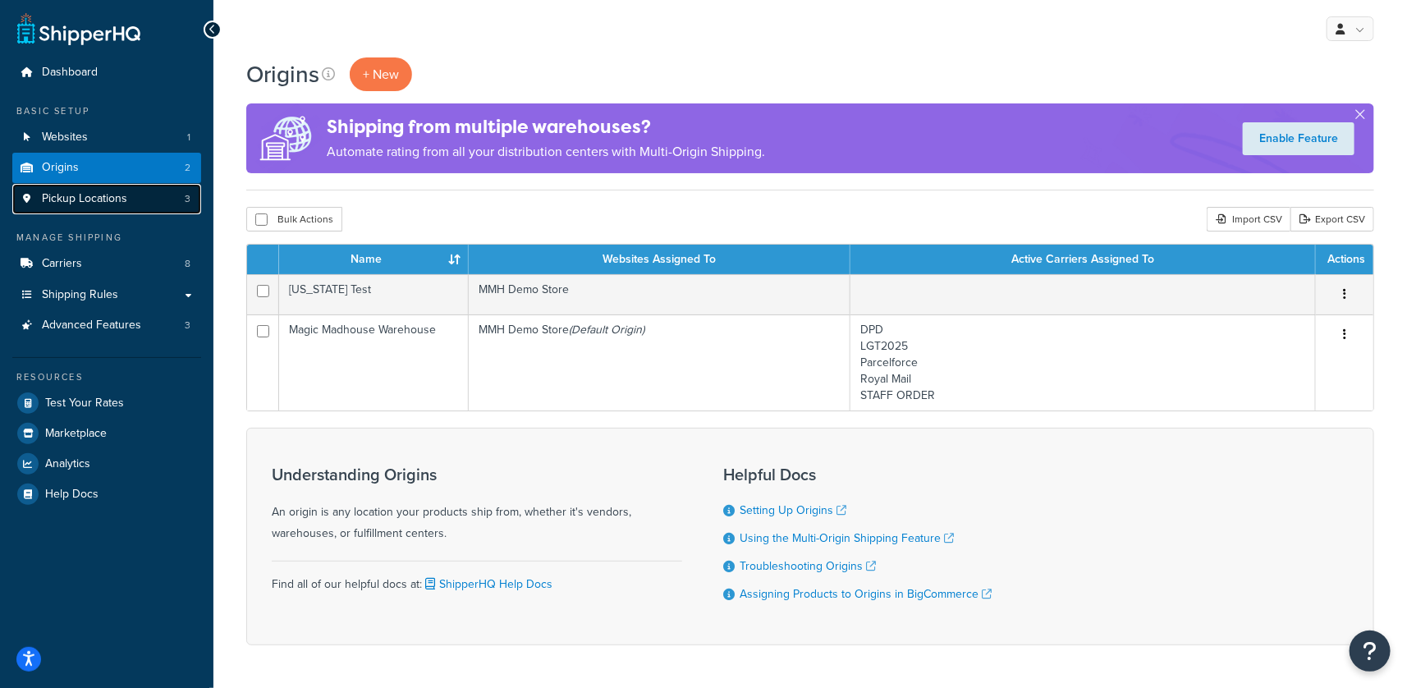
click at [138, 198] on link "Pickup Locations 3" at bounding box center [106, 199] width 189 height 30
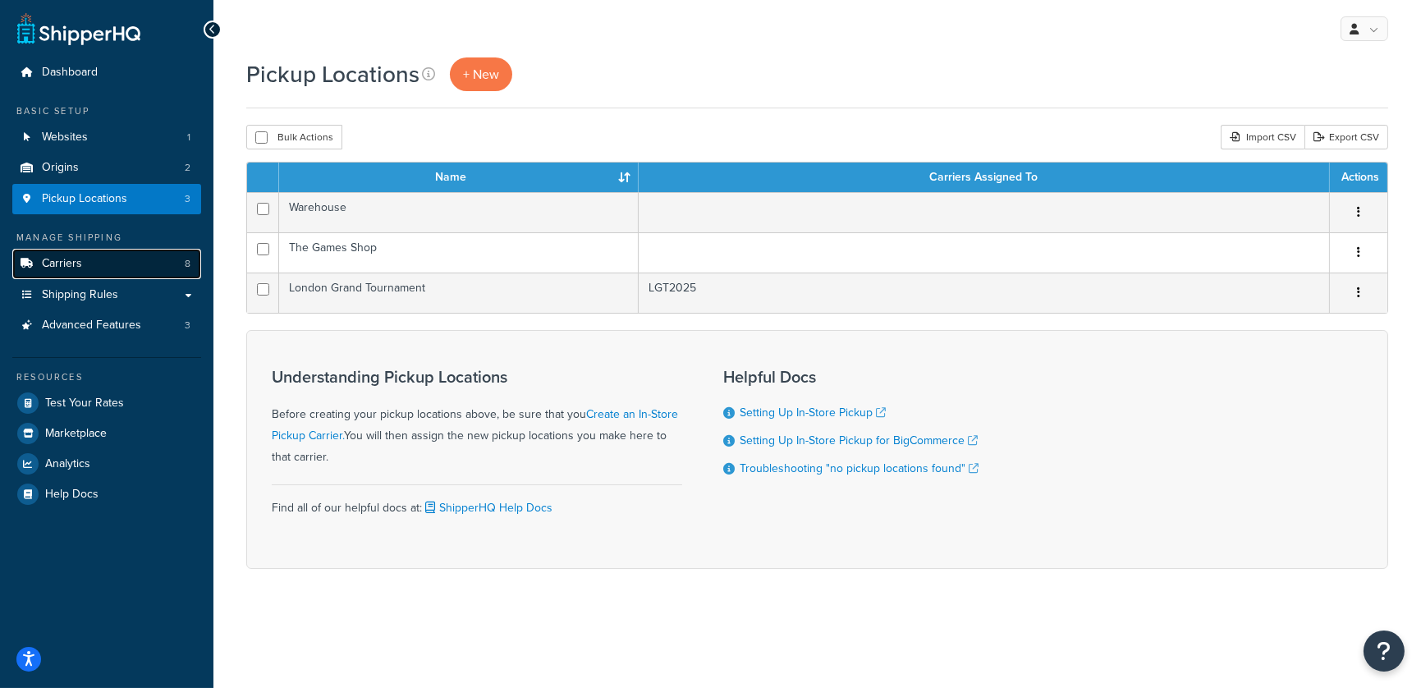
click at [150, 263] on link "Carriers 8" at bounding box center [106, 264] width 189 height 30
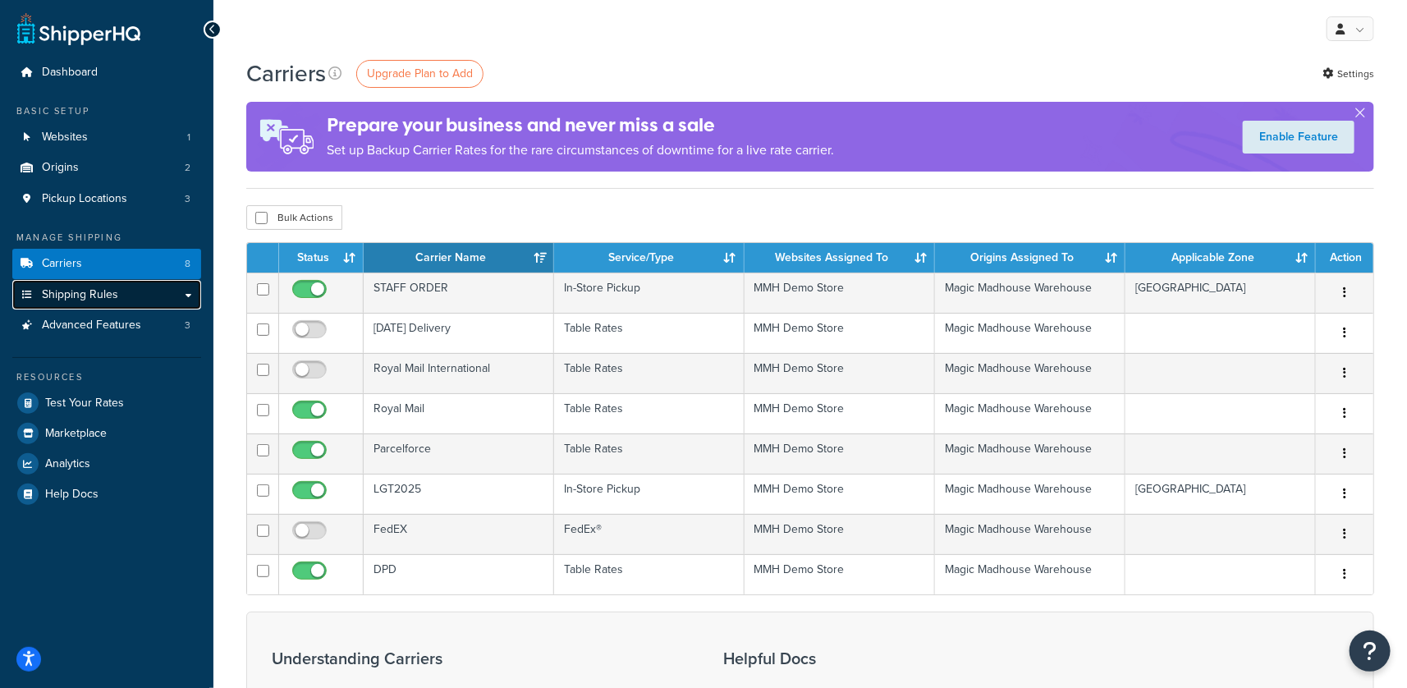
click at [133, 292] on link "Shipping Rules" at bounding box center [106, 295] width 189 height 30
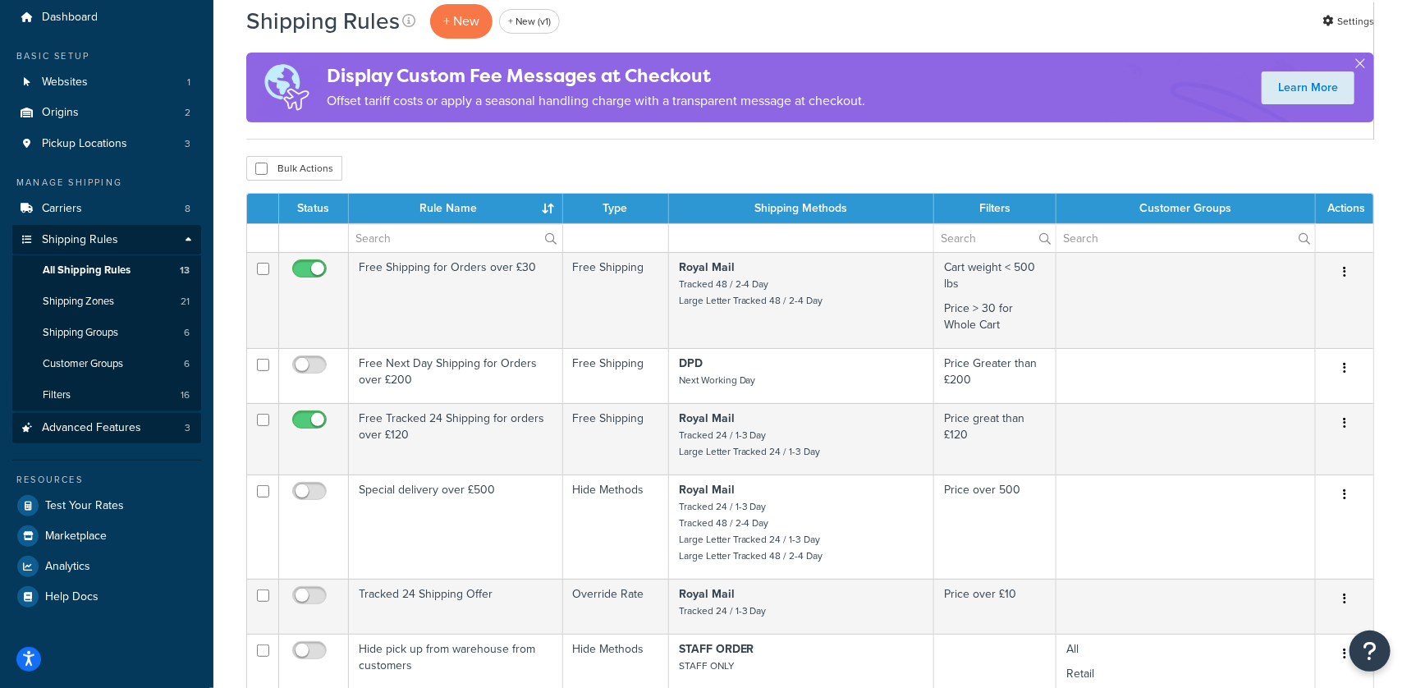
scroll to position [57, 0]
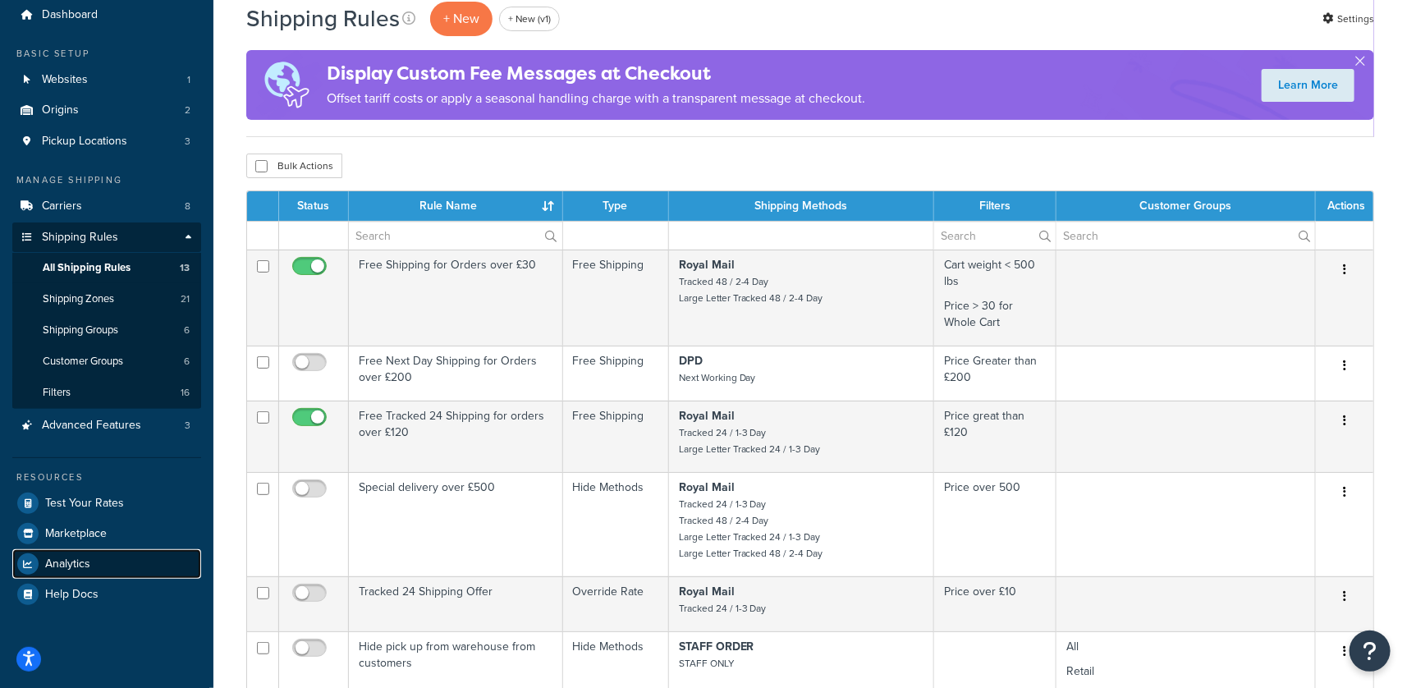
click at [80, 561] on span "Analytics" at bounding box center [67, 564] width 45 height 14
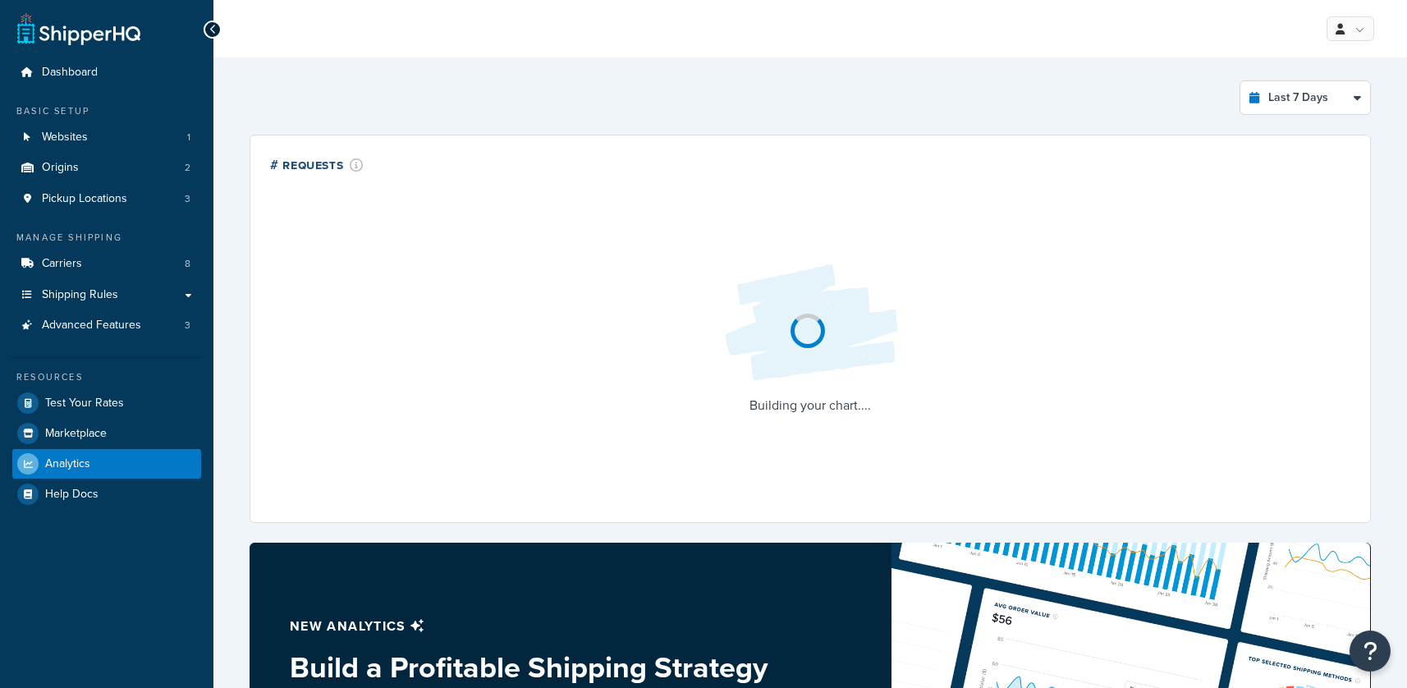
select select "last_7_days"
